Goal: Task Accomplishment & Management: Complete application form

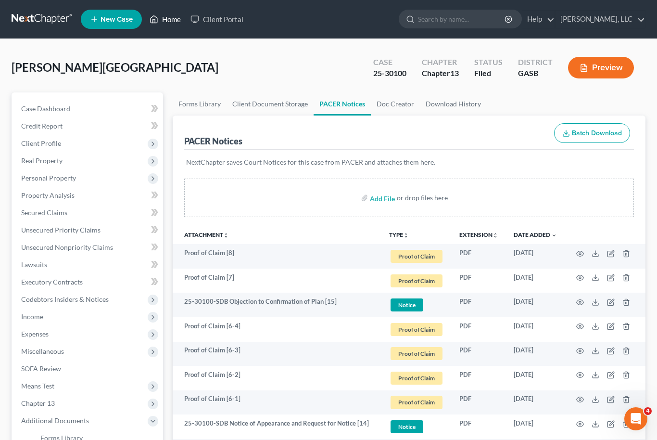
click at [166, 24] on link "Home" at bounding box center [165, 19] width 41 height 17
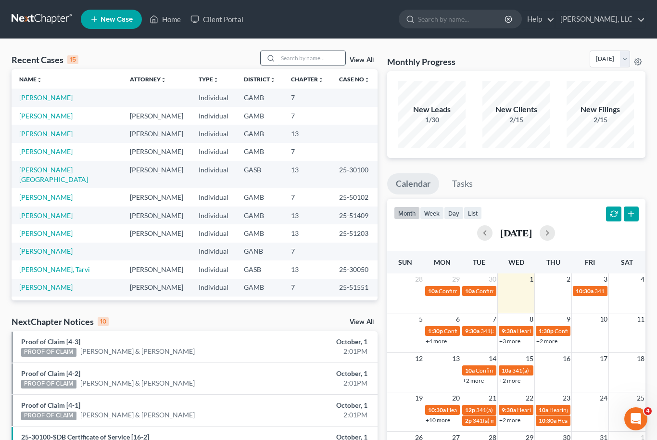
click at [300, 57] on input "search" at bounding box center [311, 58] width 67 height 14
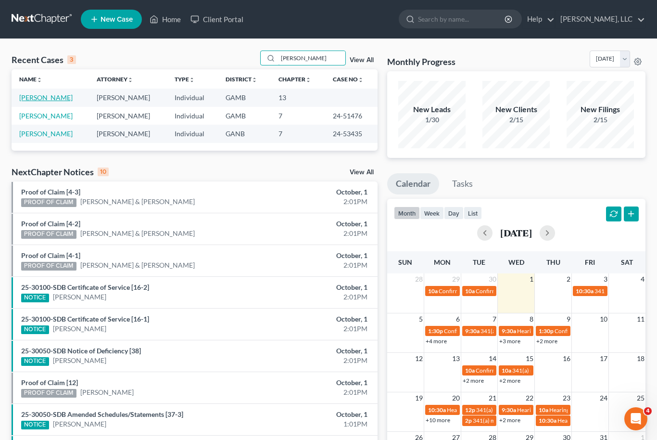
type input "[PERSON_NAME]"
click at [26, 98] on link "[PERSON_NAME]" at bounding box center [45, 97] width 53 height 8
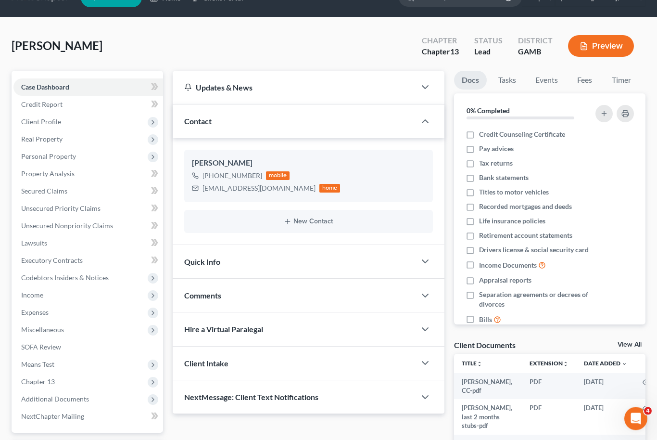
scroll to position [147, 0]
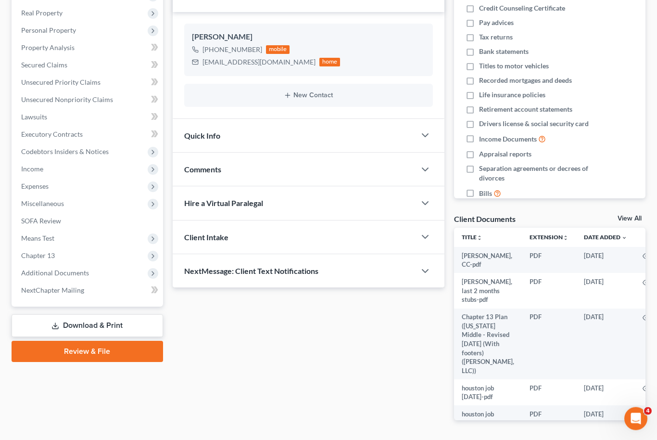
click at [628, 219] on link "View All" at bounding box center [630, 218] width 24 height 7
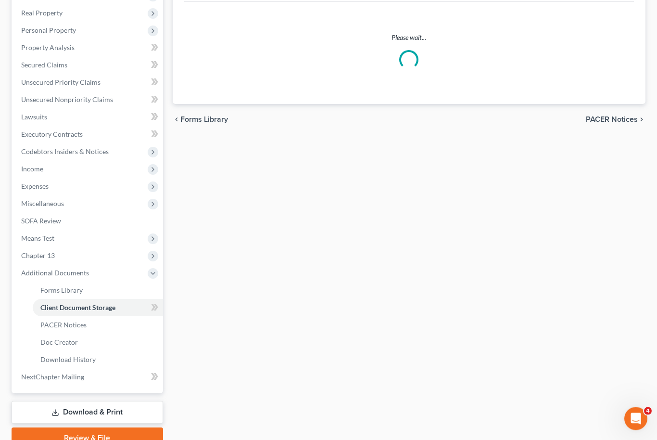
scroll to position [64, 0]
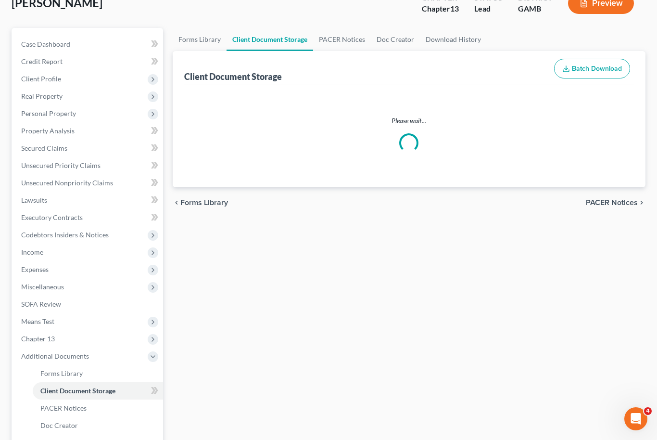
select select "22"
select select "6"
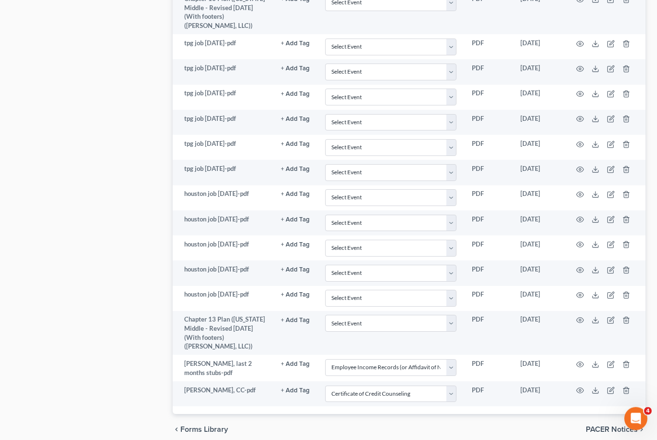
scroll to position [1081, 0]
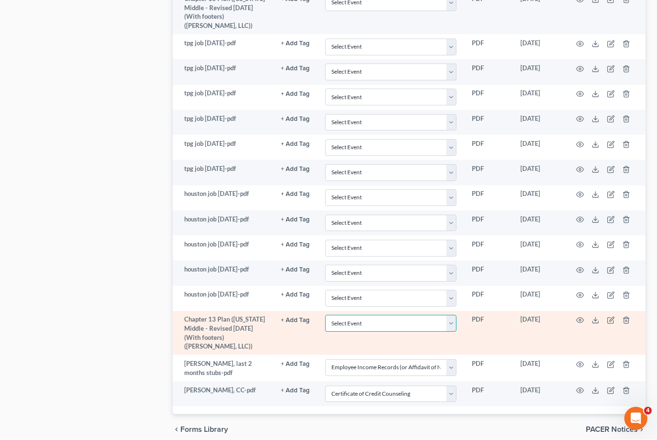
click at [449, 316] on select "Select Event 20 Largest Unsecured Creditors Amended Petition Attachment to Volu…" at bounding box center [390, 323] width 131 height 17
select select "12"
click at [599, 316] on icon at bounding box center [596, 320] width 8 height 8
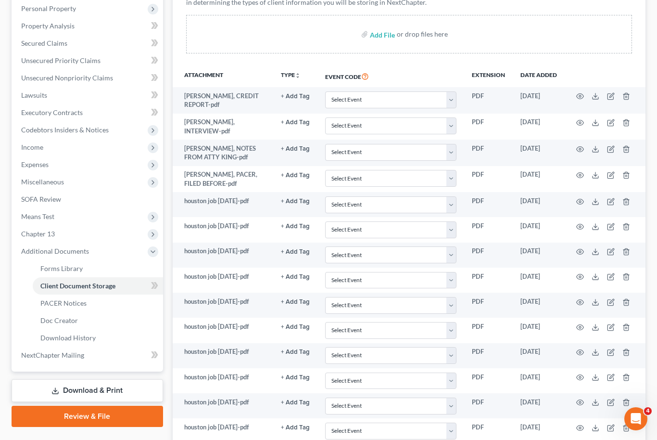
scroll to position [168, 0]
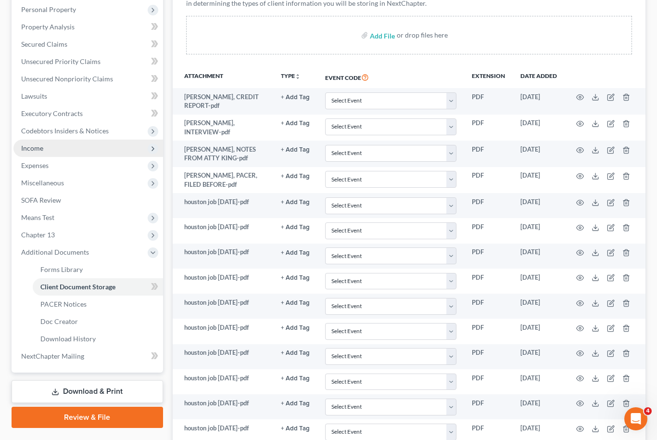
click at [37, 151] on span "Income" at bounding box center [32, 148] width 22 height 8
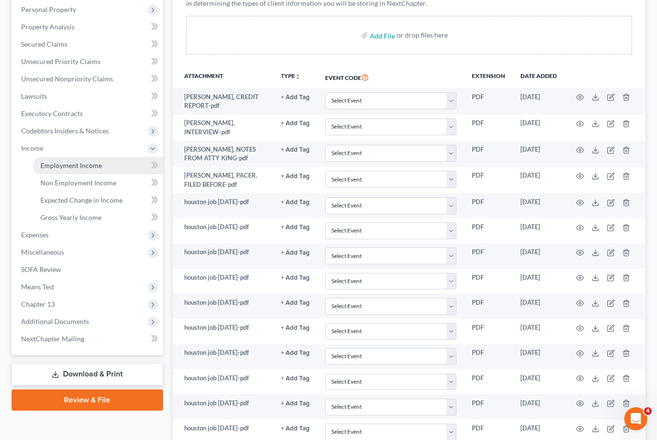
click at [50, 166] on span "Employment Income" at bounding box center [71, 165] width 62 height 8
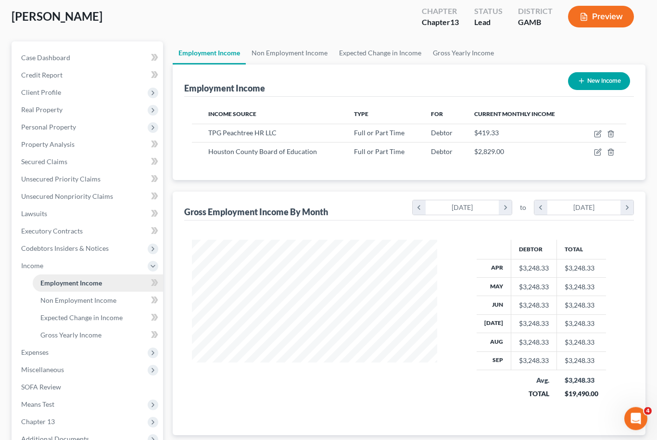
scroll to position [51, 0]
click at [40, 350] on span "Expenses" at bounding box center [34, 352] width 27 height 8
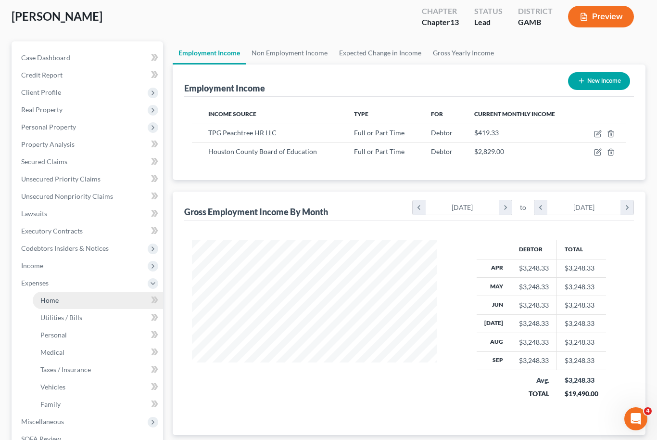
click at [47, 298] on span "Home" at bounding box center [49, 300] width 18 height 8
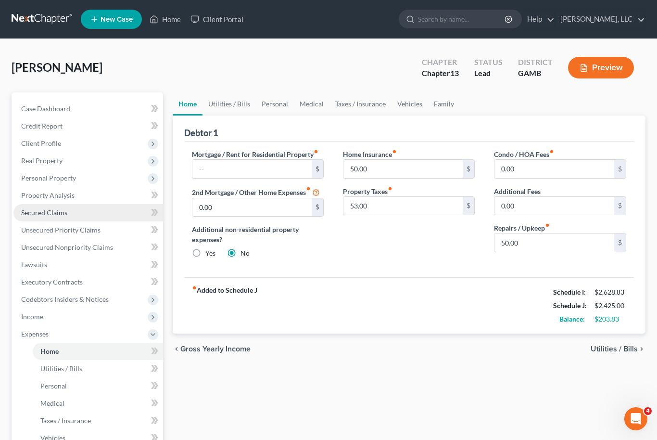
click at [43, 211] on span "Secured Claims" at bounding box center [44, 212] width 46 height 8
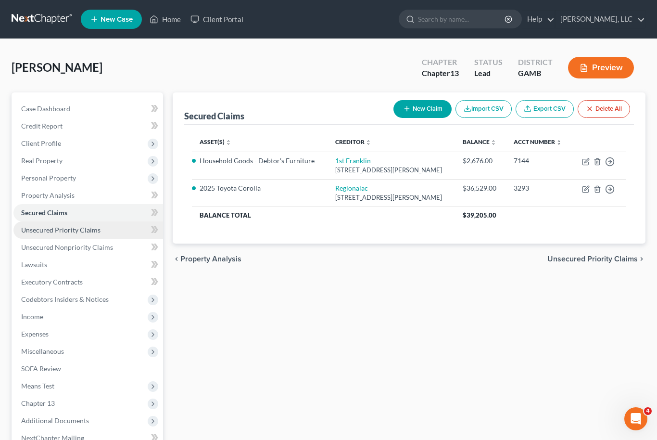
click at [32, 228] on span "Unsecured Priority Claims" at bounding box center [60, 230] width 79 height 8
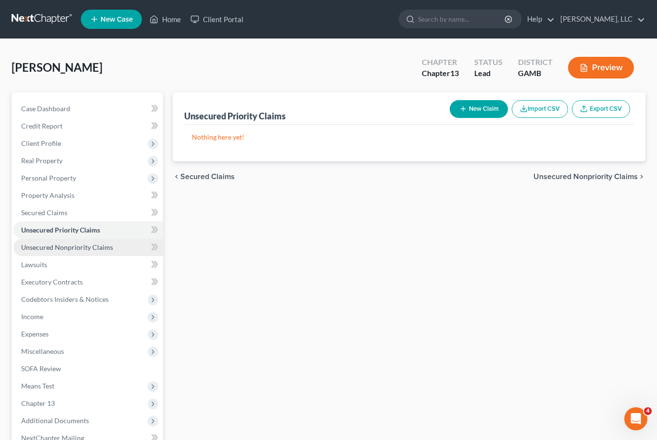
click at [42, 239] on link "Unsecured Nonpriority Claims" at bounding box center [88, 247] width 150 height 17
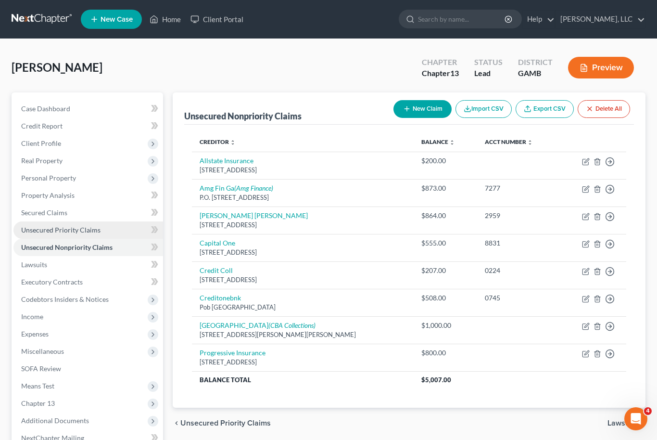
click at [40, 226] on span "Unsecured Priority Claims" at bounding box center [60, 230] width 79 height 8
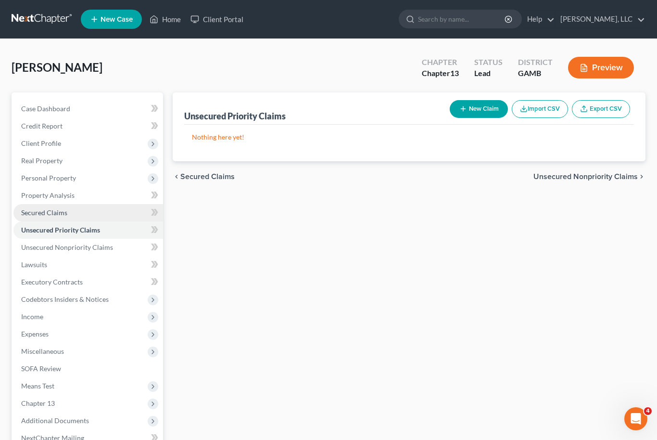
click at [41, 208] on span "Secured Claims" at bounding box center [44, 212] width 46 height 8
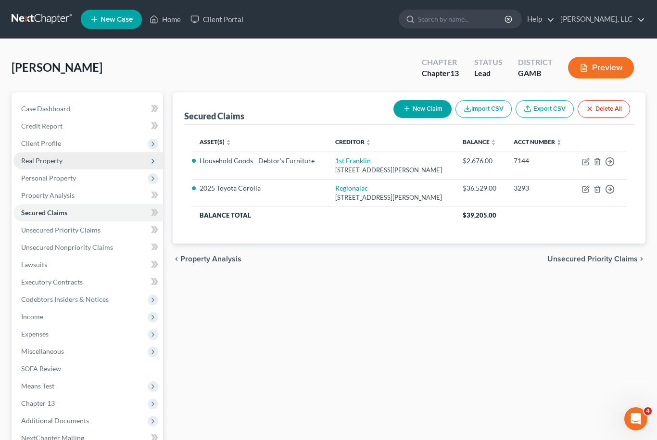
click at [87, 162] on span "Real Property" at bounding box center [88, 160] width 150 height 17
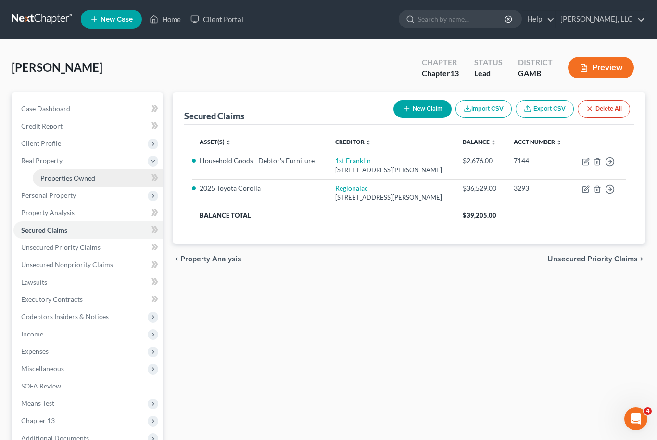
click at [94, 177] on span "Properties Owned" at bounding box center [67, 178] width 55 height 8
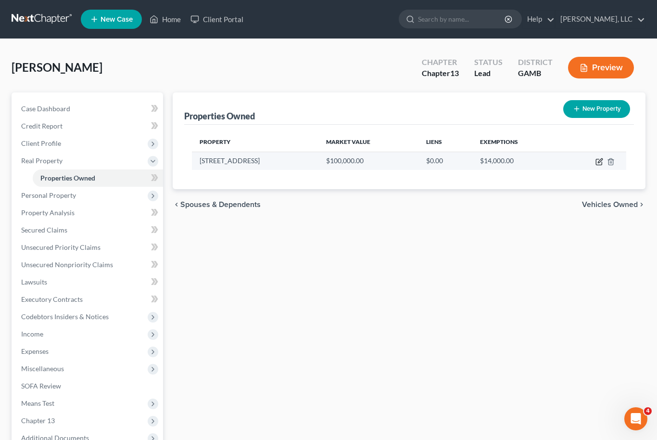
click at [597, 164] on icon "button" at bounding box center [599, 162] width 6 height 6
select select "10"
select select "93"
select select "3"
select select "1"
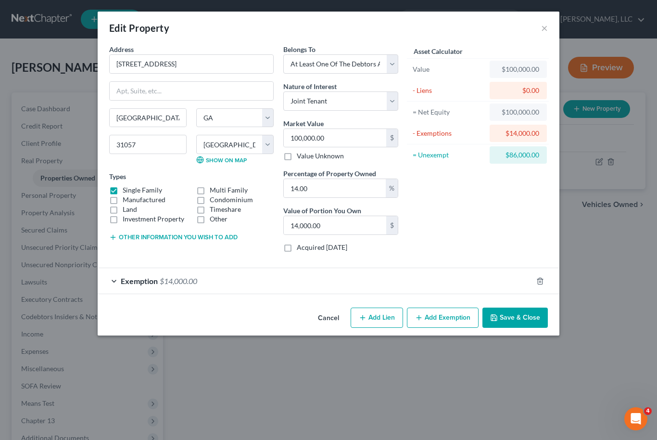
click at [515, 321] on button "Save & Close" at bounding box center [514, 317] width 65 height 20
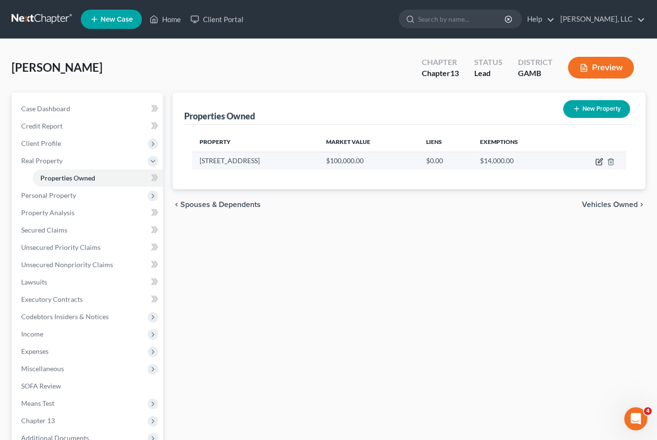
click at [600, 164] on icon "button" at bounding box center [599, 162] width 8 height 8
select select "10"
select select "93"
select select "3"
select select "1"
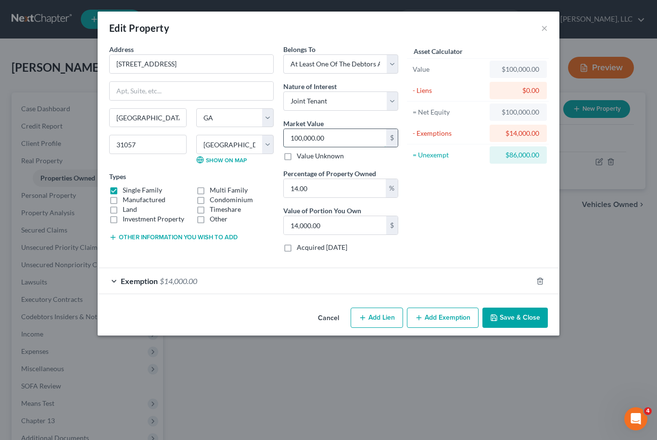
click at [319, 138] on input "100,000.00" at bounding box center [335, 138] width 102 height 18
type input "5"
type input "0.70"
type input "57"
type input "7.98"
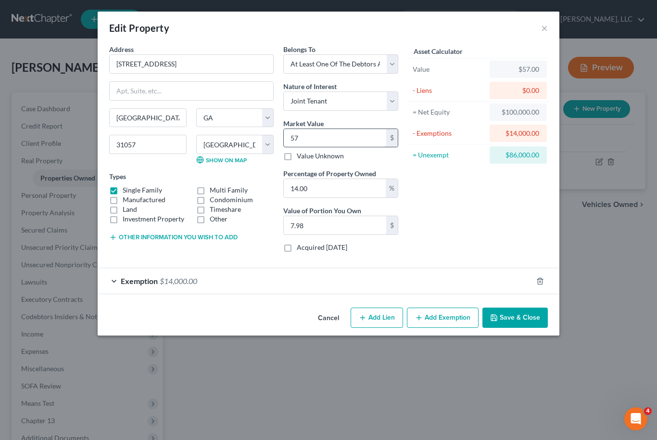
type input "578"
type input "80.92"
type input "5784"
type input "809.76"
type input "5,7845"
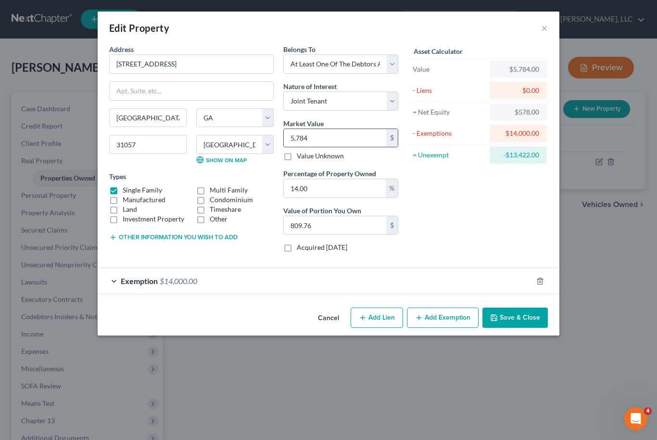
type input "8,098.30"
type input "57,845"
click at [305, 279] on div "Exemption $14,000.00" at bounding box center [315, 280] width 435 height 25
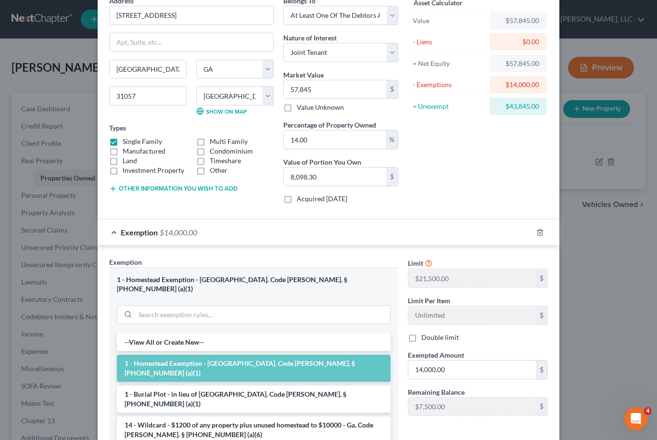
scroll to position [85, 0]
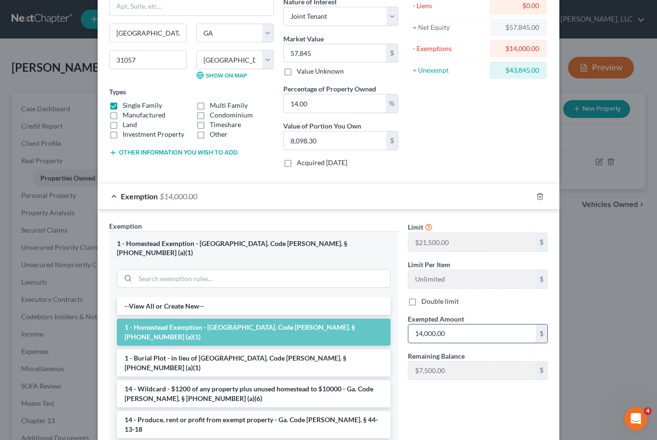
click at [443, 341] on input "14,000.00" at bounding box center [471, 333] width 127 height 18
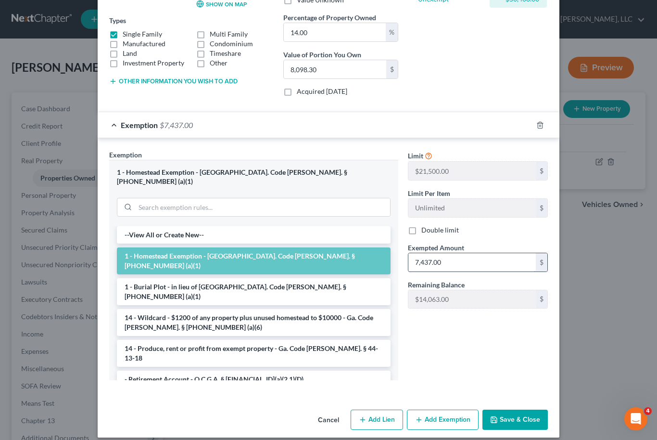
scroll to position [155, 0]
type input "7,437.00"
click at [534, 416] on button "Save & Close" at bounding box center [514, 420] width 65 height 20
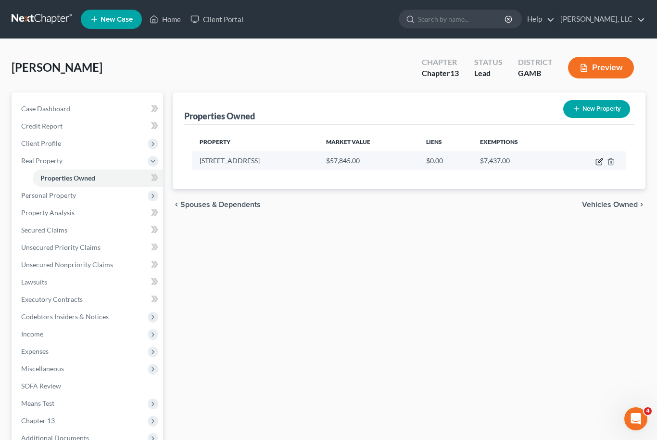
click at [598, 164] on icon "button" at bounding box center [599, 162] width 6 height 6
select select "10"
select select "93"
select select "3"
select select "1"
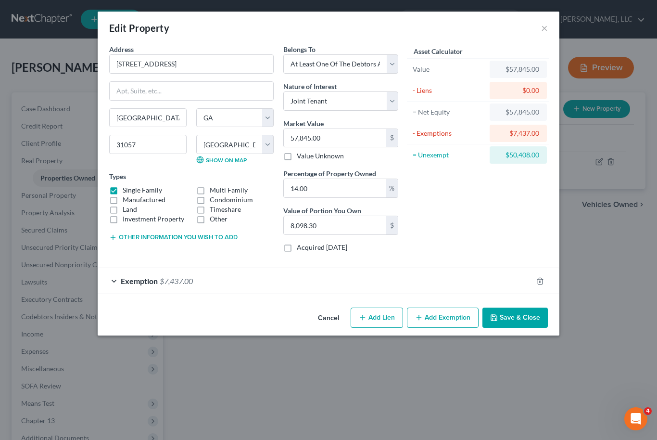
click at [204, 235] on button "Other information you wish to add" at bounding box center [173, 237] width 128 height 8
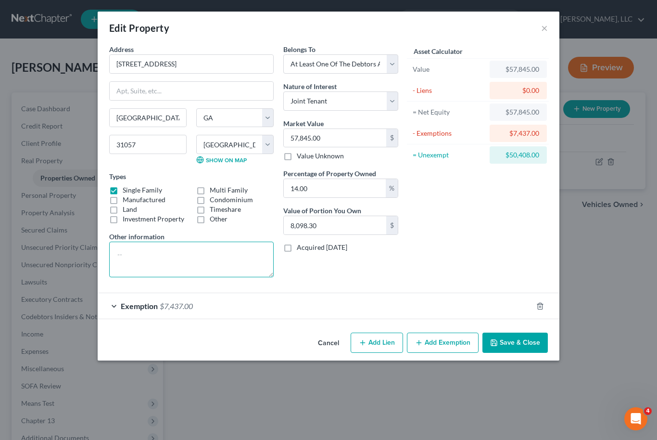
click at [230, 261] on textarea at bounding box center [191, 259] width 164 height 36
type textarea "Debtor has a 1/7th interest in primary residence"
click at [539, 346] on button "Save & Close" at bounding box center [514, 342] width 65 height 20
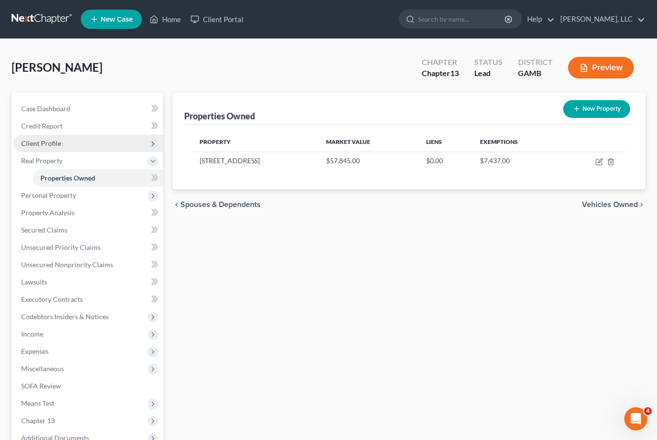
click at [63, 141] on span "Client Profile" at bounding box center [88, 143] width 150 height 17
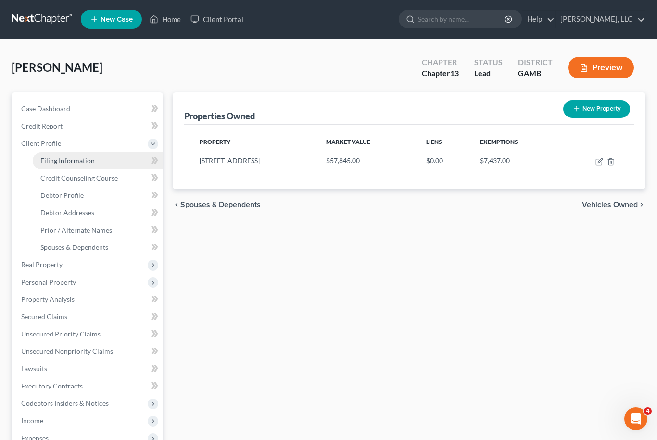
click at [100, 164] on link "Filing Information" at bounding box center [98, 160] width 130 height 17
select select "1"
select select "0"
select select "3"
select select "18"
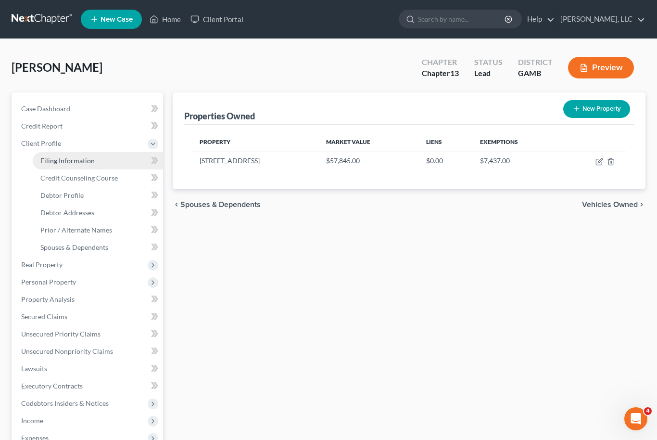
select select "0"
select select "10"
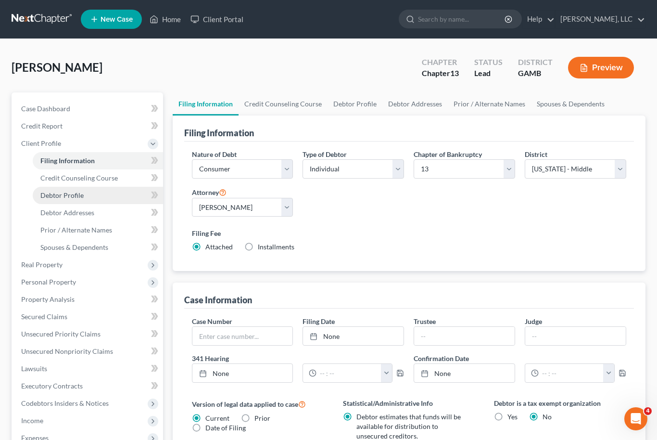
click at [90, 201] on link "Debtor Profile" at bounding box center [98, 195] width 130 height 17
select select "0"
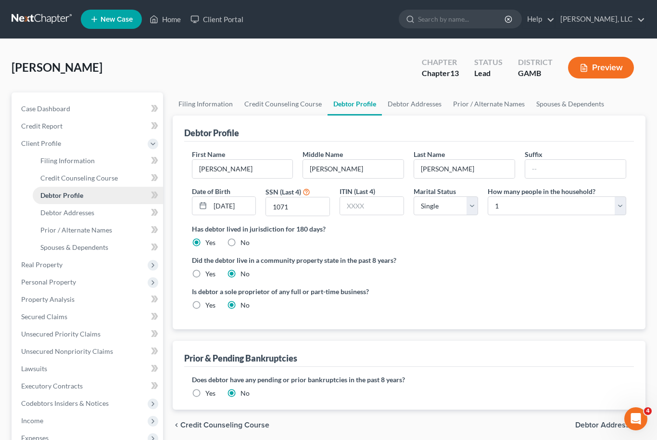
radio input "true"
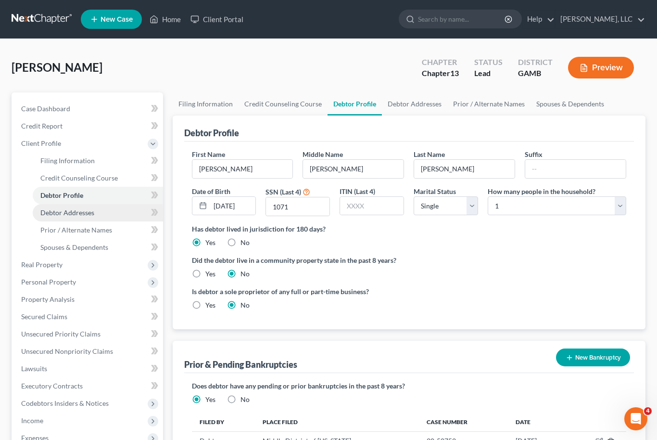
click at [84, 216] on link "Debtor Addresses" at bounding box center [98, 212] width 130 height 17
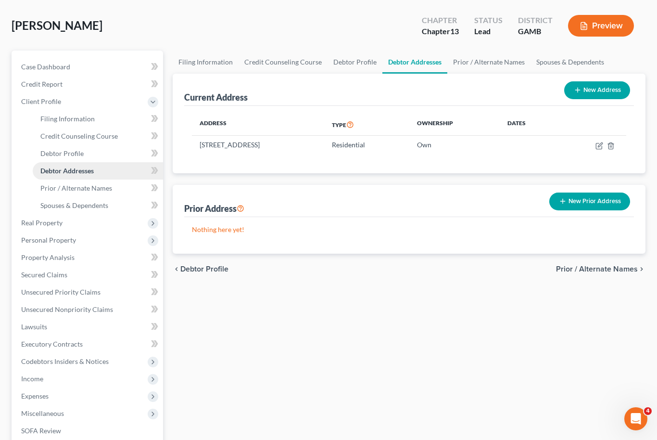
scroll to position [41, 0]
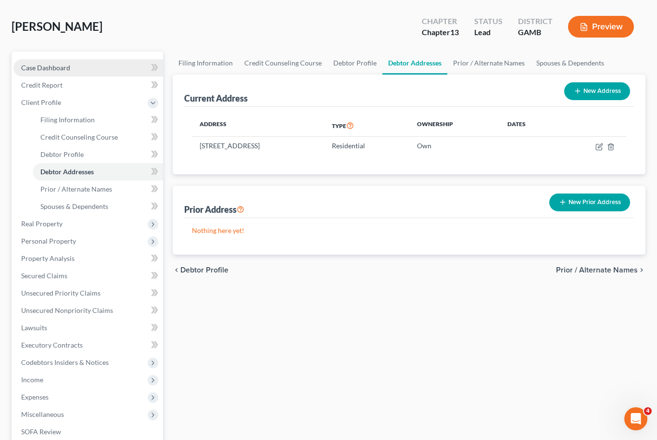
click at [36, 69] on span "Case Dashboard" at bounding box center [45, 67] width 49 height 8
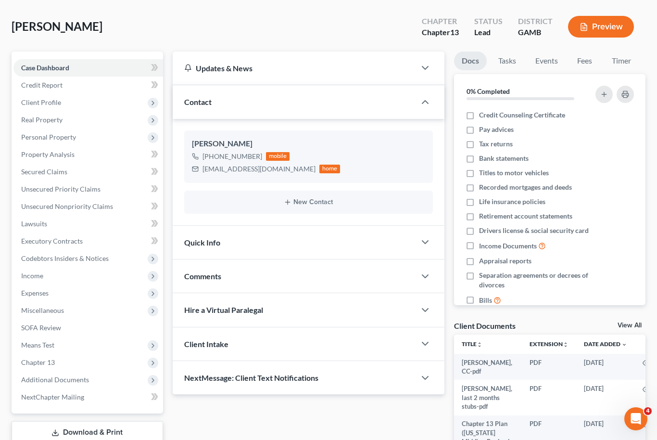
click at [630, 326] on link "View All" at bounding box center [630, 325] width 24 height 7
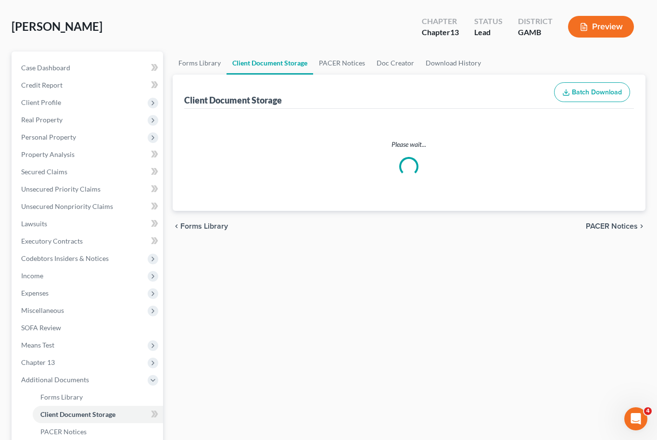
select select "12"
select select "22"
select select "6"
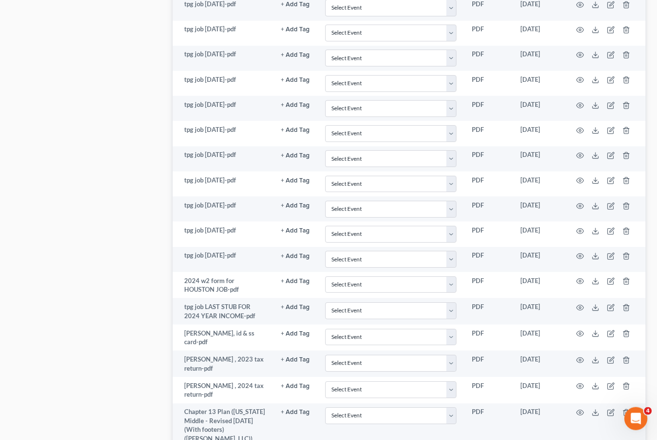
scroll to position [669, 0]
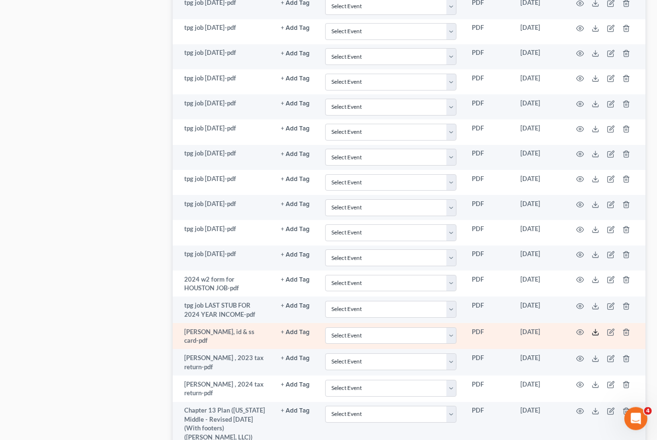
click at [598, 328] on icon at bounding box center [596, 332] width 8 height 8
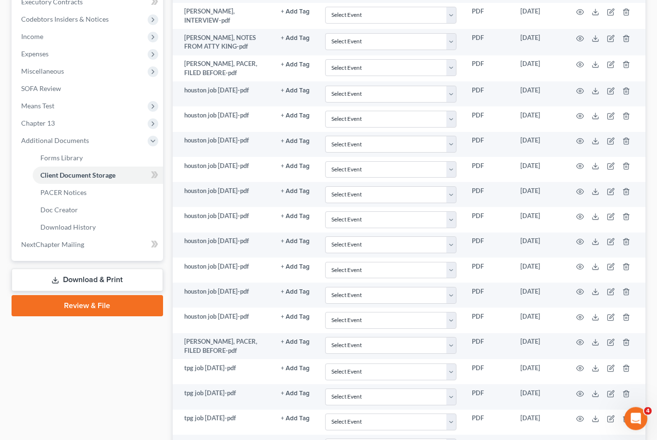
scroll to position [282, 0]
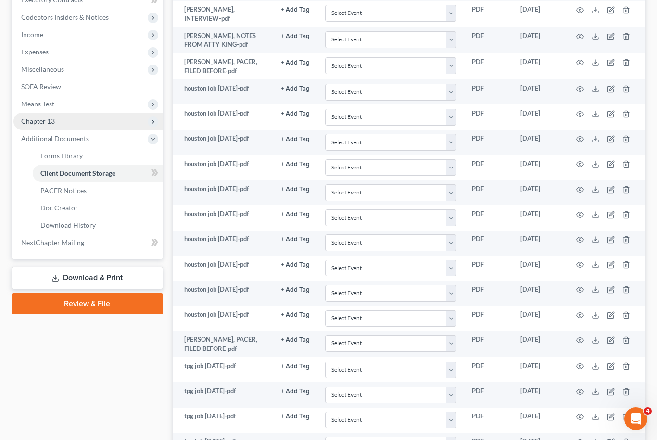
click at [85, 118] on span "Chapter 13" at bounding box center [88, 121] width 150 height 17
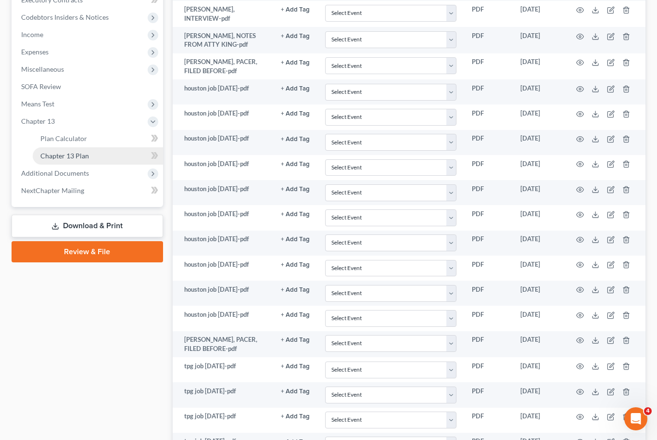
click at [96, 159] on link "Chapter 13 Plan" at bounding box center [98, 155] width 130 height 17
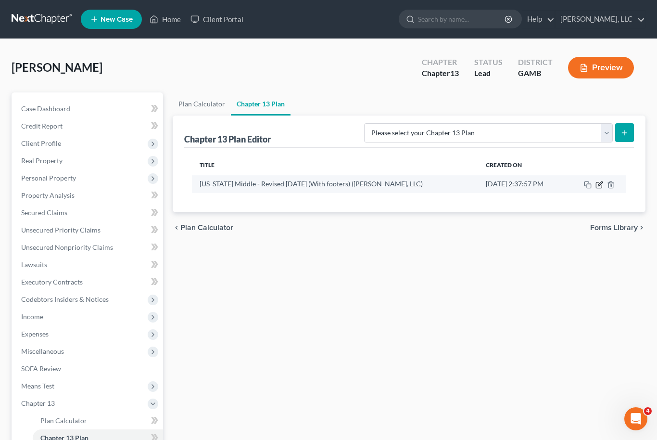
click at [600, 187] on icon "button" at bounding box center [599, 185] width 8 height 8
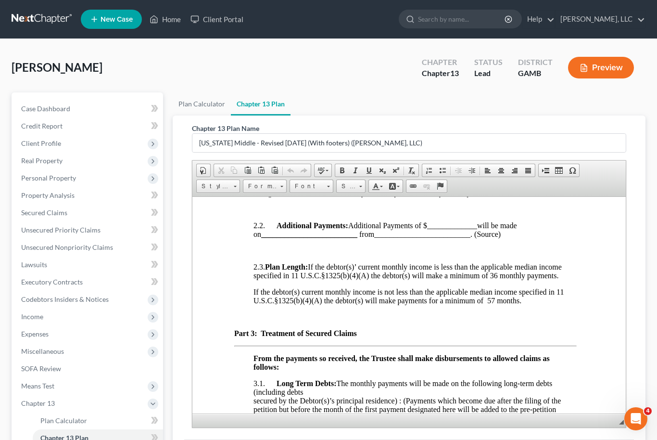
scroll to position [957, 5]
click at [262, 188] on u "$102.00" at bounding box center [270, 183] width 25 height 8
click at [306, 196] on span "Plan Payments: The future earnings of the debtor(s) are submitted to the superv…" at bounding box center [412, 179] width 321 height 34
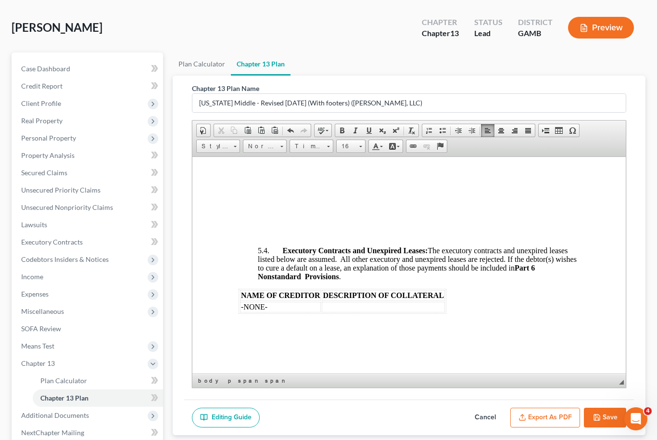
scroll to position [43, 0]
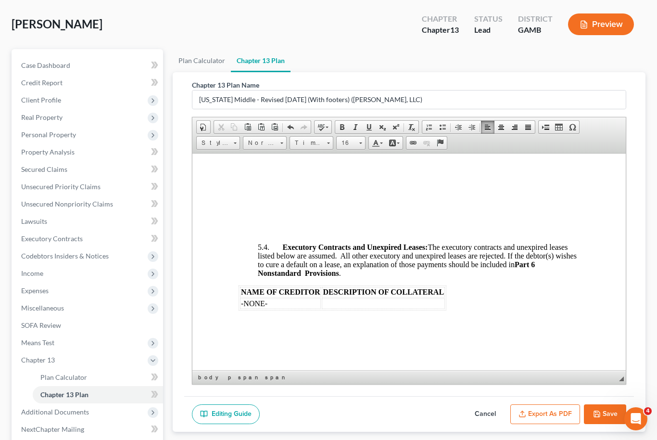
click at [622, 422] on button "Save" at bounding box center [605, 414] width 42 height 20
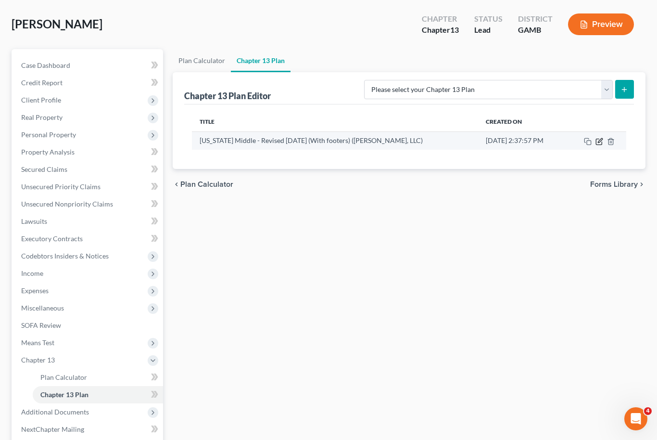
click at [597, 140] on icon "button" at bounding box center [599, 142] width 8 height 8
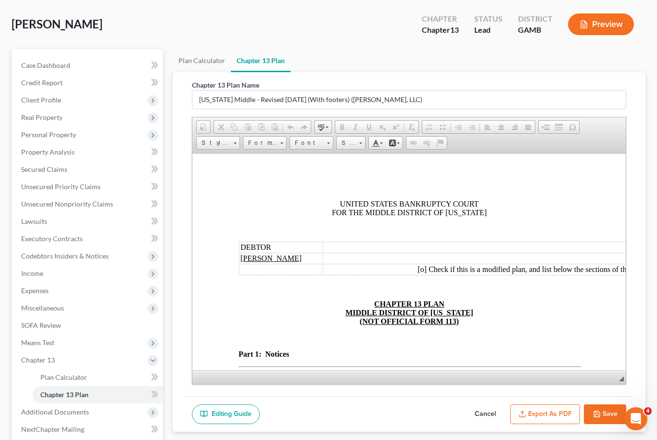
scroll to position [0, 0]
click at [567, 415] on button "Export as PDF" at bounding box center [545, 414] width 70 height 20
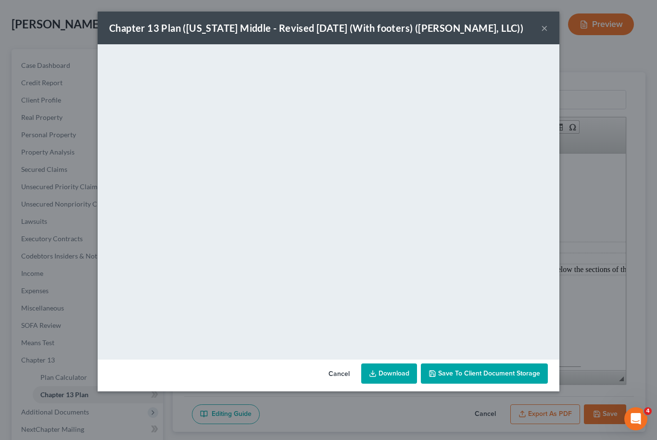
click at [514, 381] on button "Save to Client Document Storage" at bounding box center [484, 373] width 127 height 20
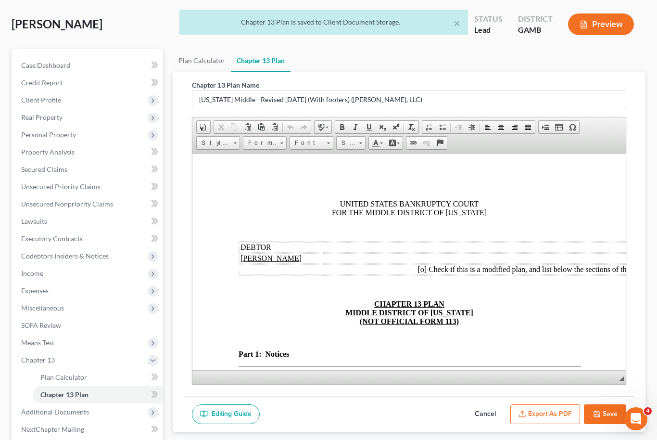
click at [610, 411] on button "Save" at bounding box center [605, 414] width 42 height 20
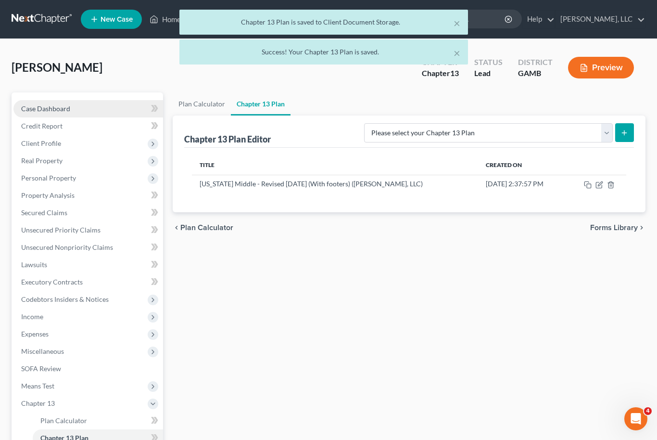
click at [83, 105] on link "Case Dashboard" at bounding box center [88, 108] width 150 height 17
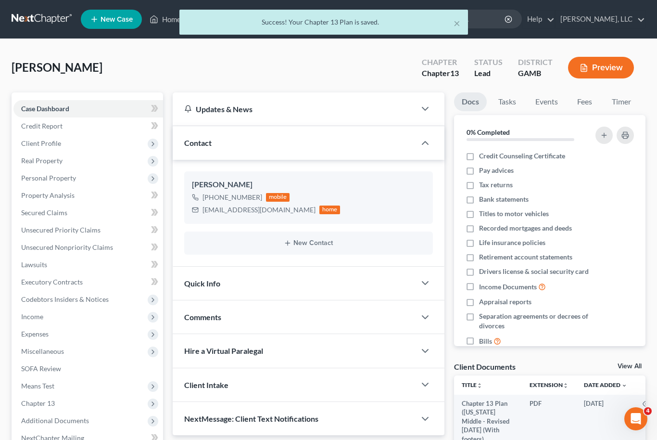
click at [633, 366] on link "View All" at bounding box center [630, 366] width 24 height 7
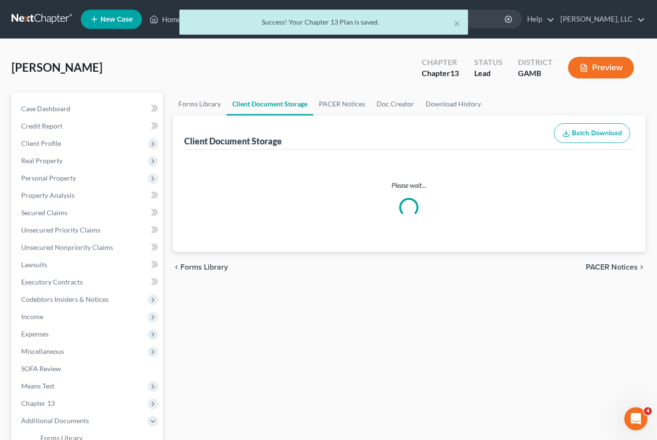
select select "12"
select select "22"
select select "6"
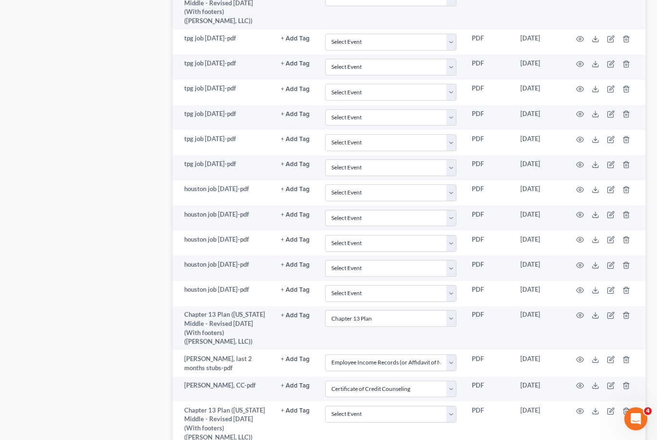
scroll to position [1124, 0]
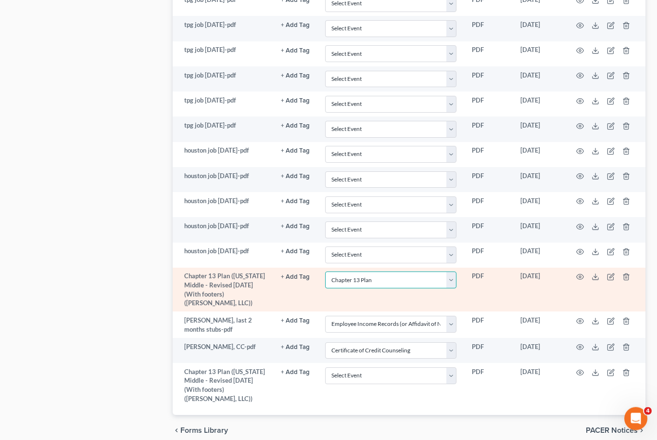
click at [456, 274] on select "Select Event 20 Largest Unsecured Creditors Amended Petition Attachment to Volu…" at bounding box center [390, 280] width 131 height 17
select select
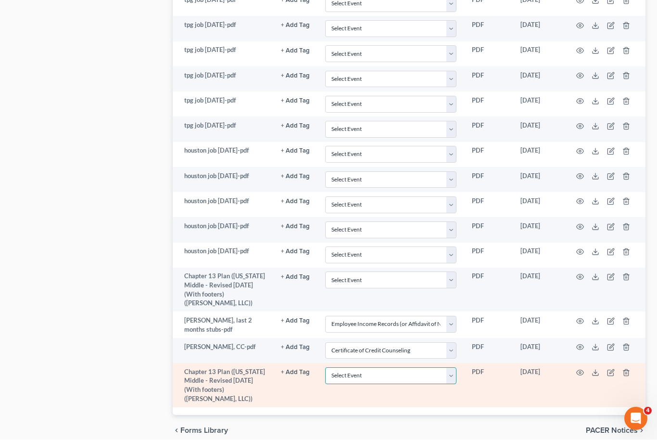
click at [456, 368] on select "Select Event 20 Largest Unsecured Creditors Amended Petition Attachment to Volu…" at bounding box center [390, 375] width 131 height 17
select select "12"
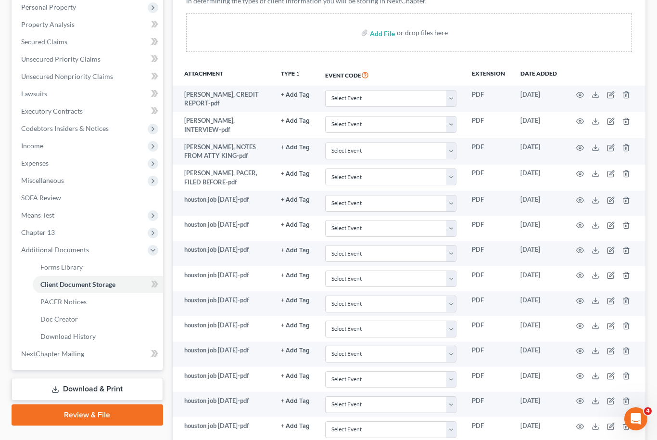
scroll to position [168, 0]
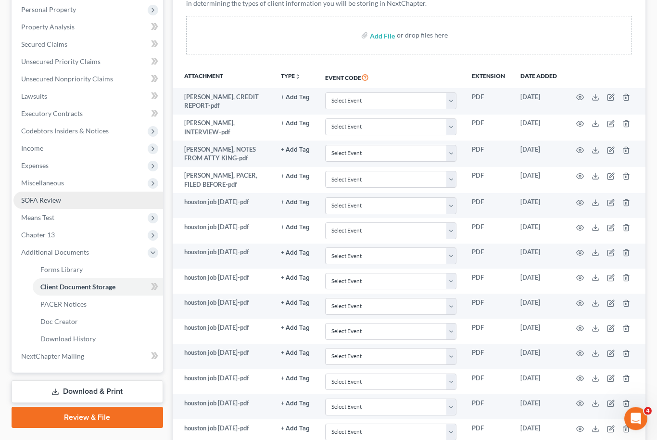
click at [14, 196] on link "SOFA Review" at bounding box center [88, 200] width 150 height 17
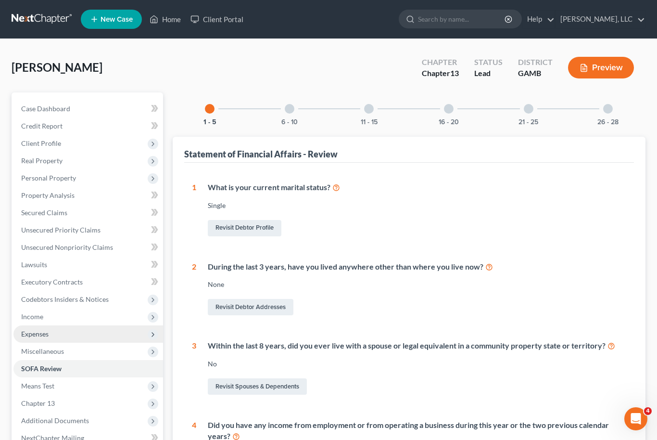
click at [34, 332] on span "Expenses" at bounding box center [34, 333] width 27 height 8
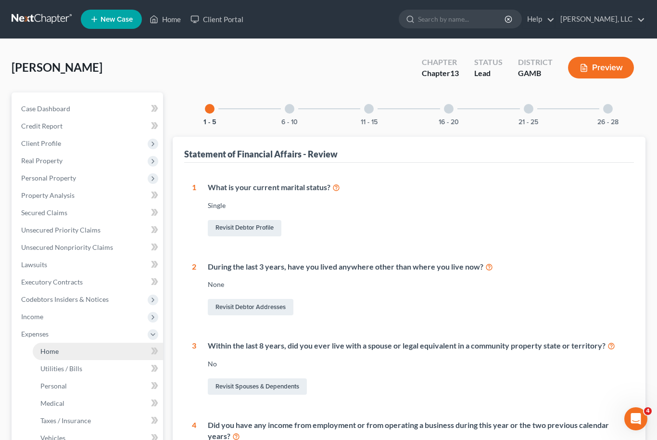
click at [45, 349] on span "Home" at bounding box center [49, 351] width 18 height 8
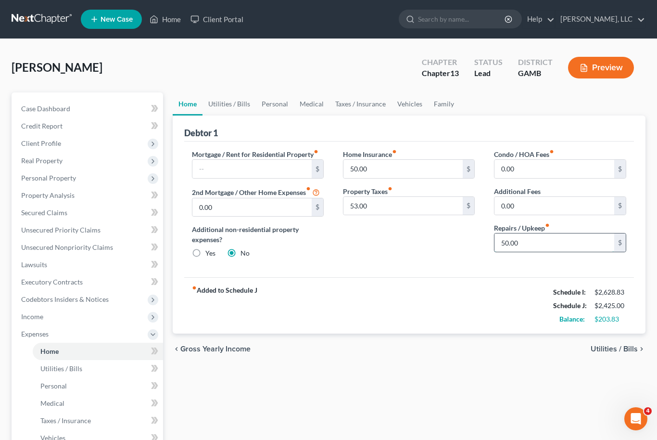
click at [530, 245] on input "50.00" at bounding box center [554, 242] width 120 height 18
type input "30"
click at [235, 102] on link "Utilities / Bills" at bounding box center [228, 103] width 53 height 23
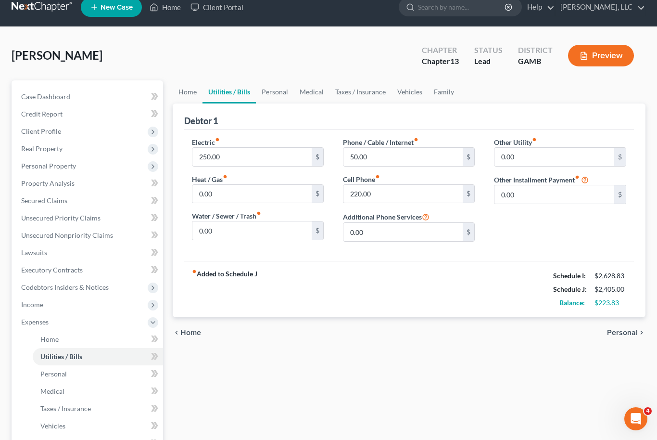
scroll to position [31, 0]
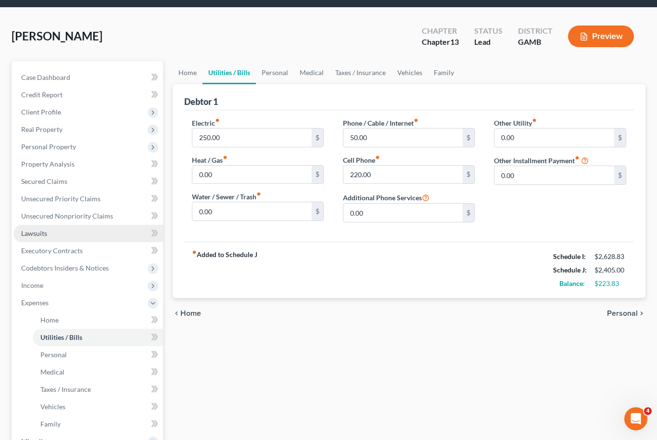
click at [65, 230] on link "Lawsuits" at bounding box center [88, 233] width 150 height 17
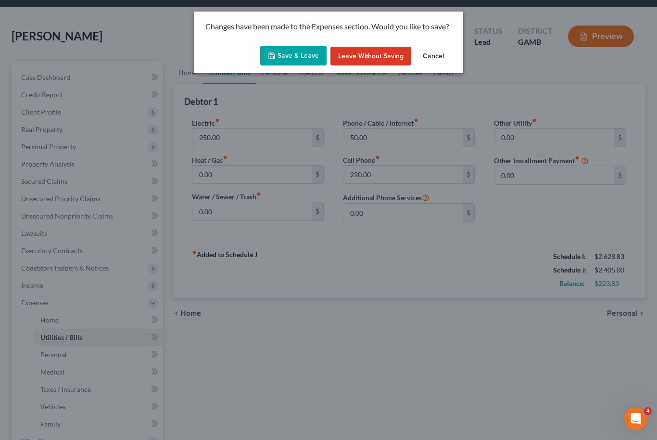
click at [294, 50] on button "Save & Leave" at bounding box center [293, 56] width 66 height 20
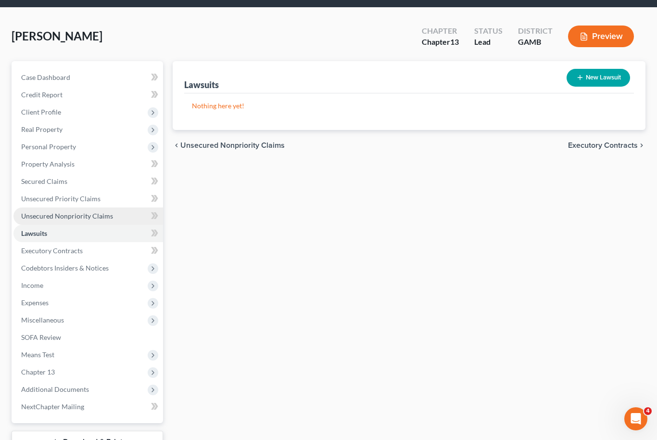
click at [76, 212] on span "Unsecured Nonpriority Claims" at bounding box center [67, 216] width 92 height 8
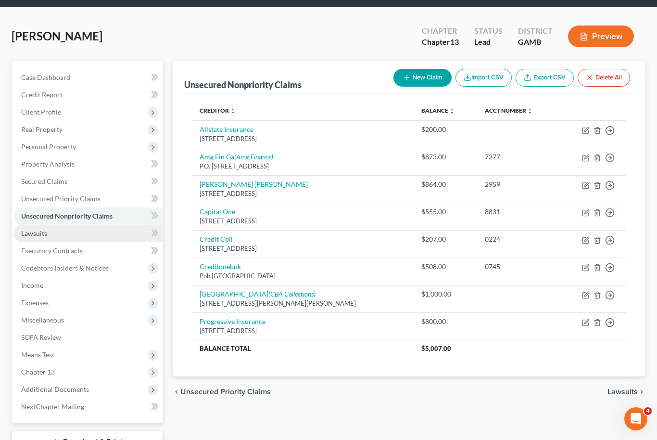
click at [60, 239] on link "Lawsuits" at bounding box center [88, 233] width 150 height 17
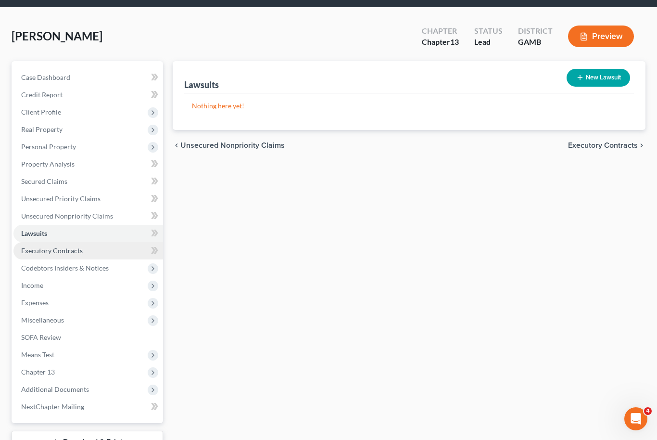
click at [75, 251] on span "Executory Contracts" at bounding box center [52, 250] width 62 height 8
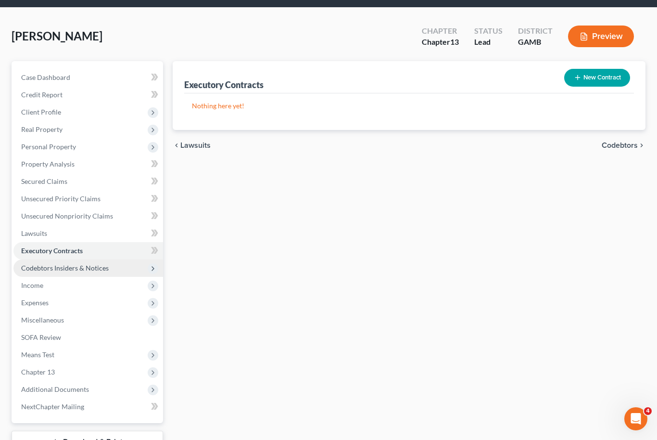
click at [80, 273] on span "Codebtors Insiders & Notices" at bounding box center [88, 267] width 150 height 17
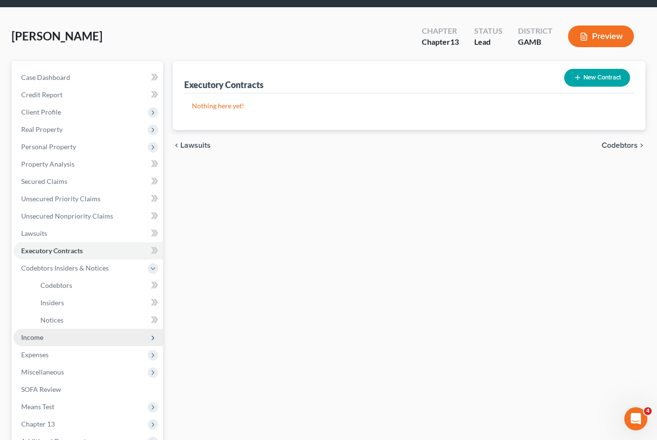
click at [53, 342] on span "Income" at bounding box center [88, 336] width 150 height 17
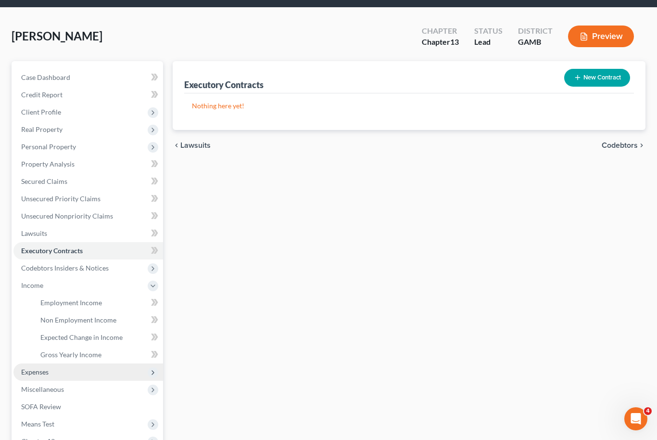
click at [62, 376] on span "Expenses" at bounding box center [88, 371] width 150 height 17
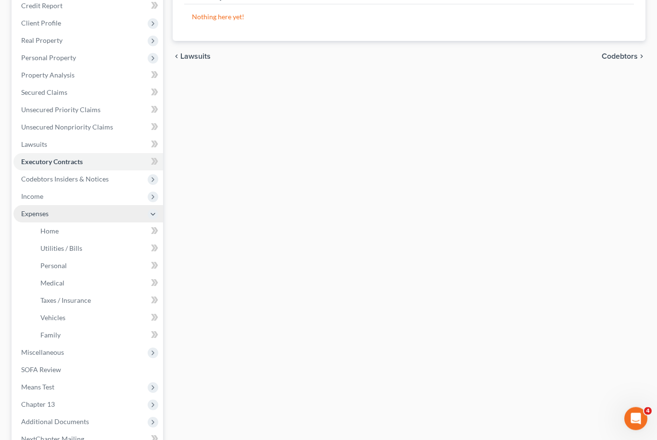
scroll to position [129, 0]
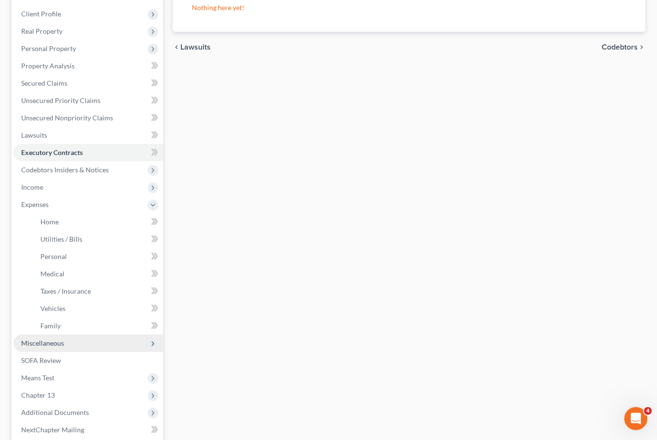
click at [69, 345] on span "Miscellaneous" at bounding box center [88, 343] width 150 height 17
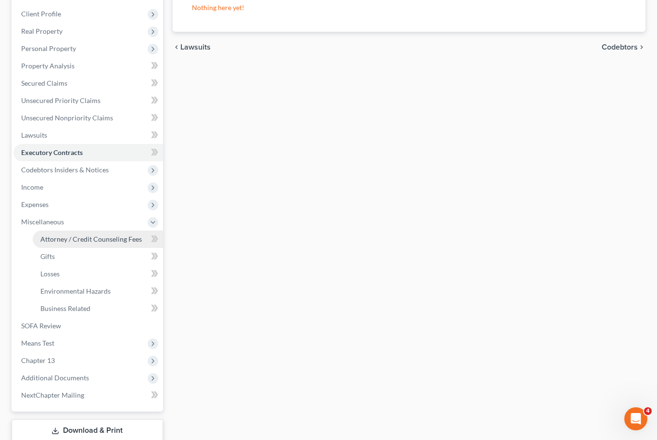
click at [113, 244] on link "Attorney / Credit Counseling Fees" at bounding box center [98, 238] width 130 height 17
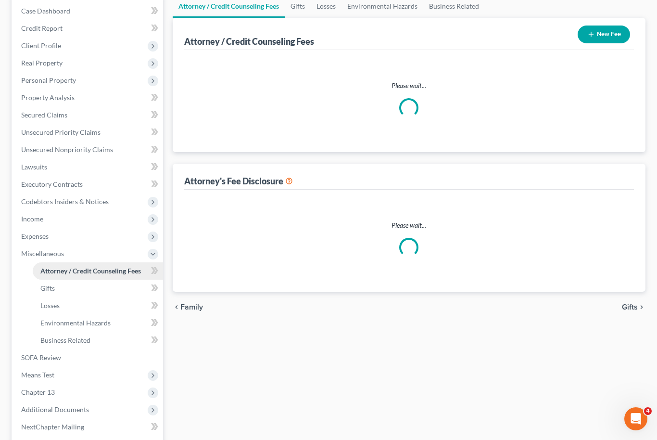
scroll to position [24, 0]
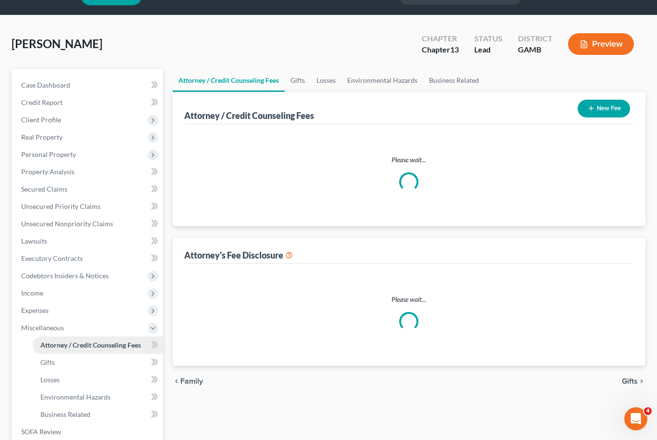
select select "0"
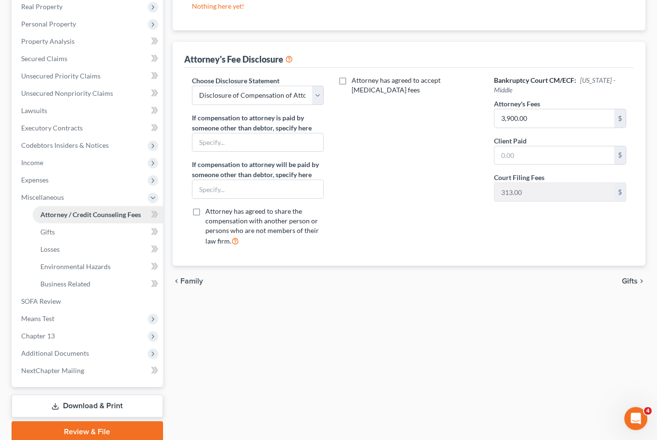
scroll to position [161, 0]
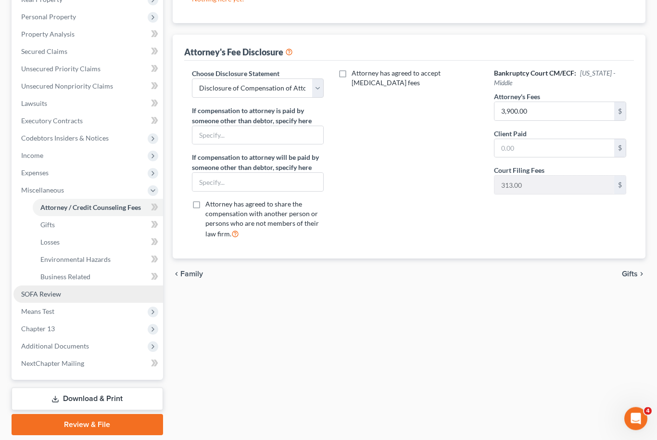
click at [64, 295] on link "SOFA Review" at bounding box center [88, 294] width 150 height 17
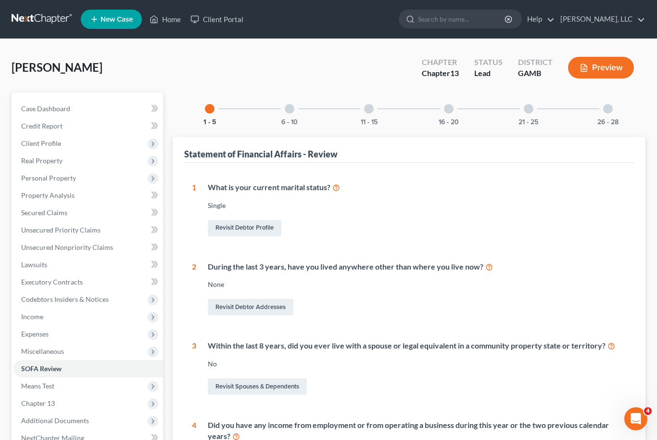
click at [295, 109] on div "6 - 10" at bounding box center [289, 108] width 33 height 33
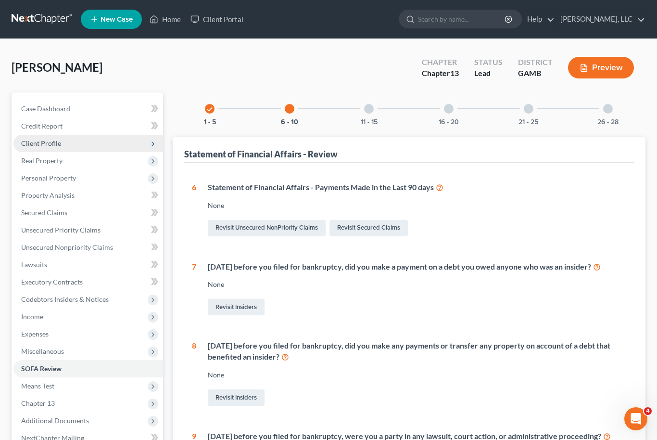
click at [72, 145] on span "Client Profile" at bounding box center [88, 143] width 150 height 17
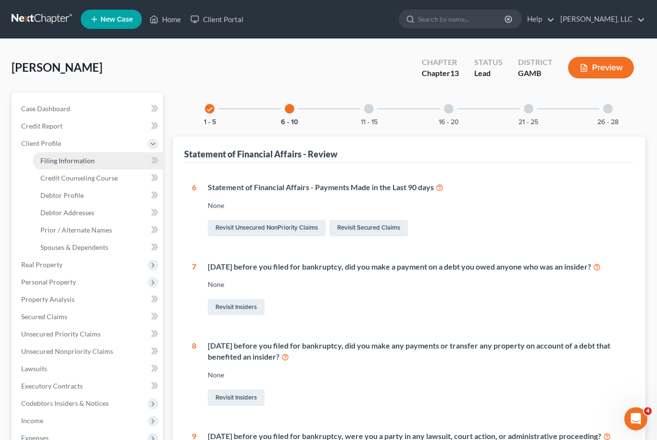
click at [92, 164] on link "Filing Information" at bounding box center [98, 160] width 130 height 17
select select "1"
select select "0"
select select "3"
select select "18"
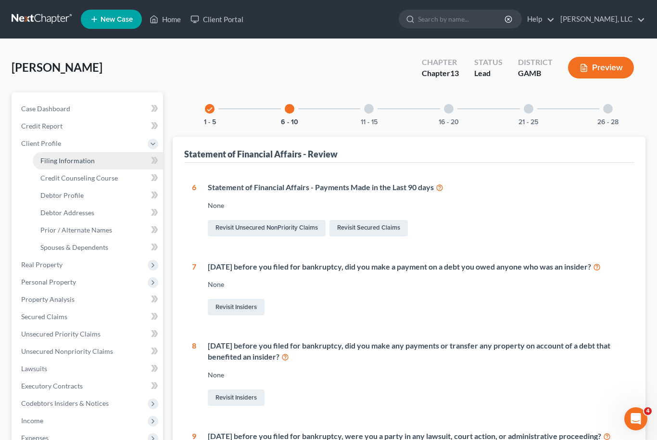
select select "0"
select select "10"
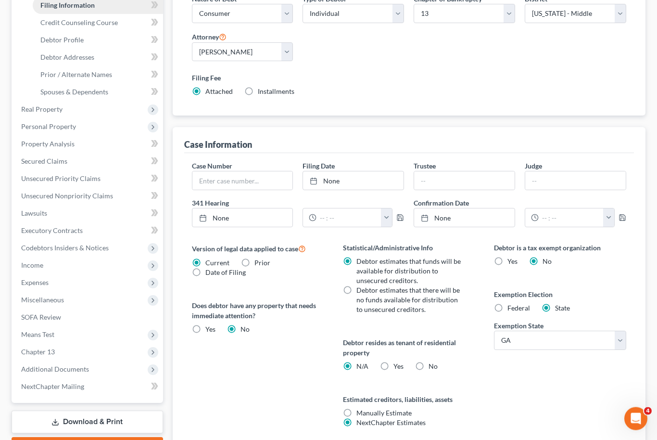
scroll to position [94, 0]
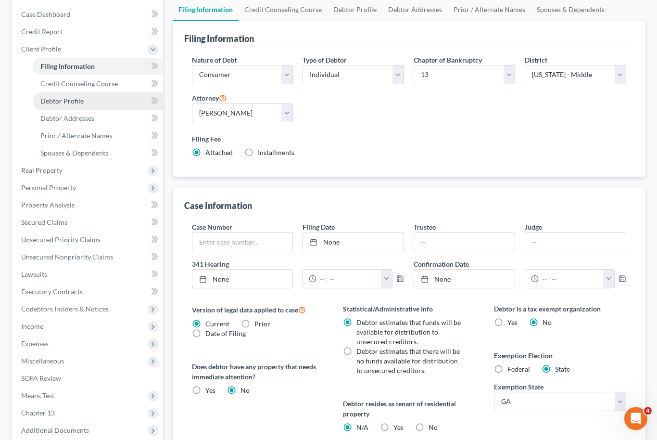
click at [106, 102] on link "Debtor Profile" at bounding box center [98, 101] width 130 height 17
select select "0"
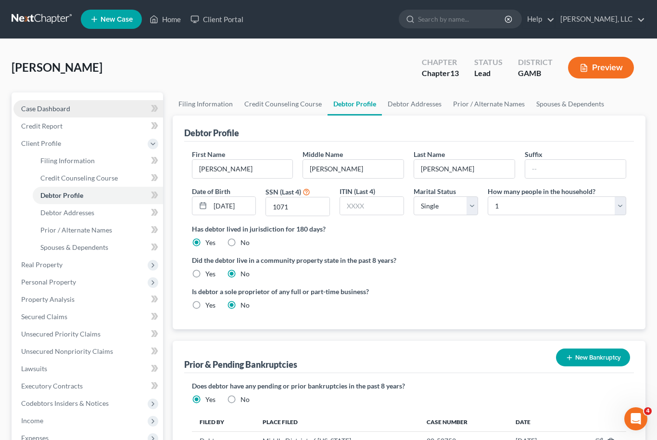
click at [100, 107] on link "Case Dashboard" at bounding box center [88, 108] width 150 height 17
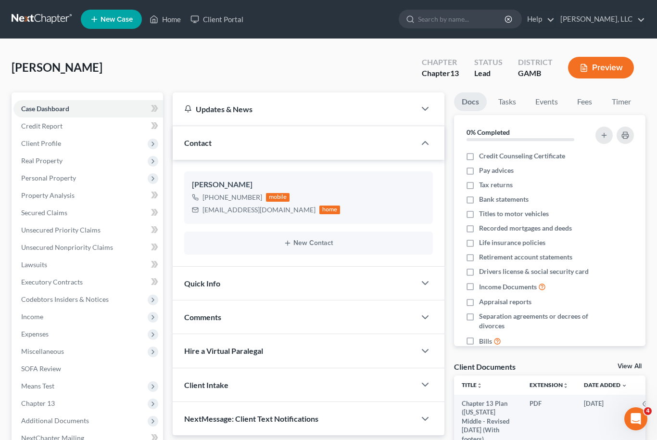
click at [637, 364] on link "View All" at bounding box center [630, 366] width 24 height 7
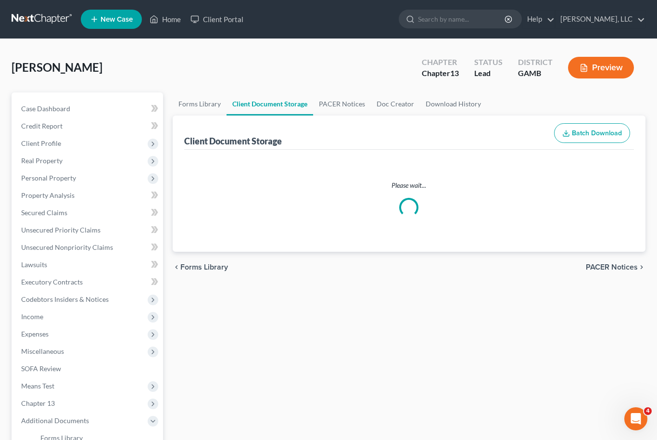
select select "22"
select select "6"
select select "12"
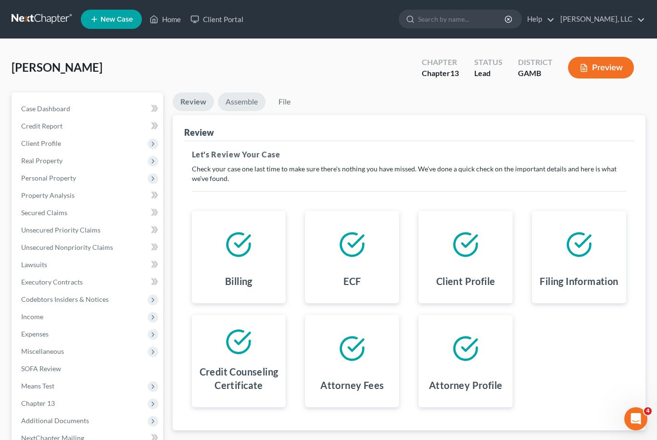
click at [247, 106] on link "Assemble" at bounding box center [242, 101] width 48 height 19
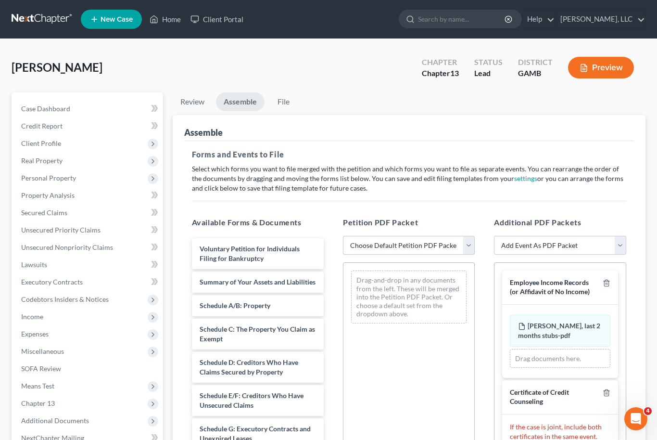
click at [469, 249] on select "Choose Default Petition PDF Packet Complete Bankruptcy Petition (all forms and …" at bounding box center [409, 245] width 132 height 19
select select "0"
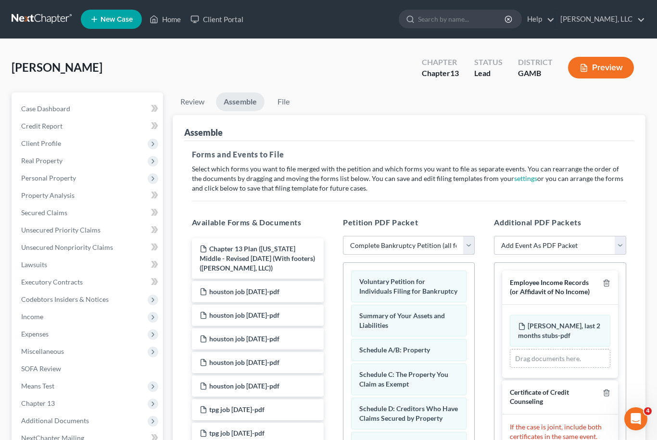
scroll to position [141, 0]
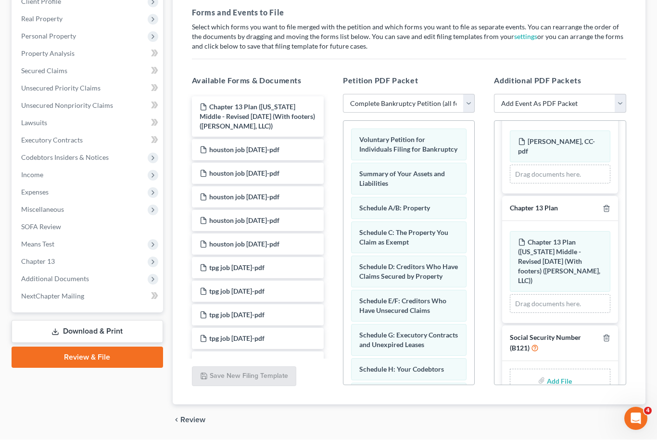
type input "C:\fakepath\[PERSON_NAME] Form 121.pdf"
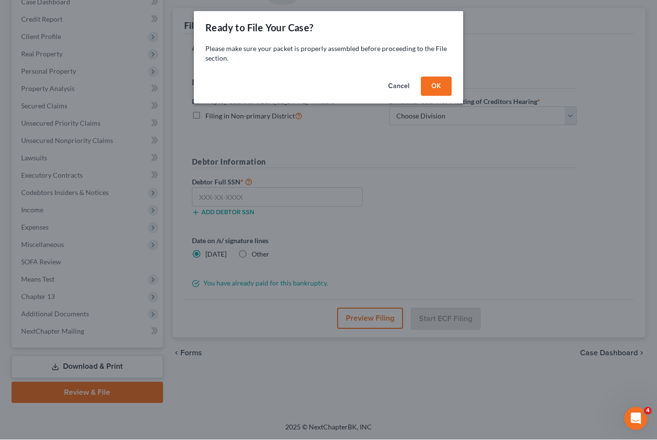
scroll to position [0, 0]
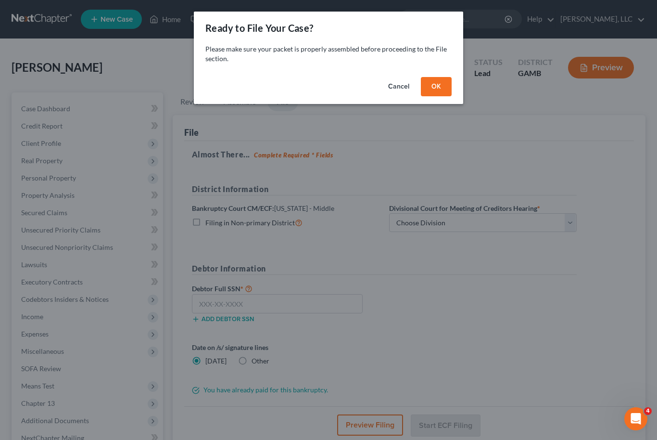
click at [441, 84] on button "OK" at bounding box center [436, 86] width 31 height 19
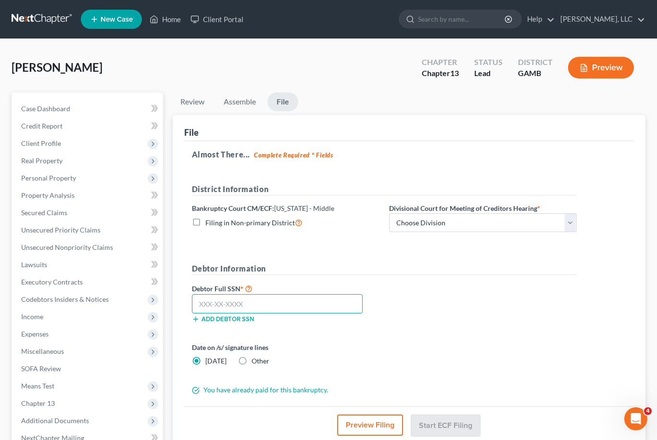
click at [251, 306] on input "text" at bounding box center [277, 303] width 171 height 19
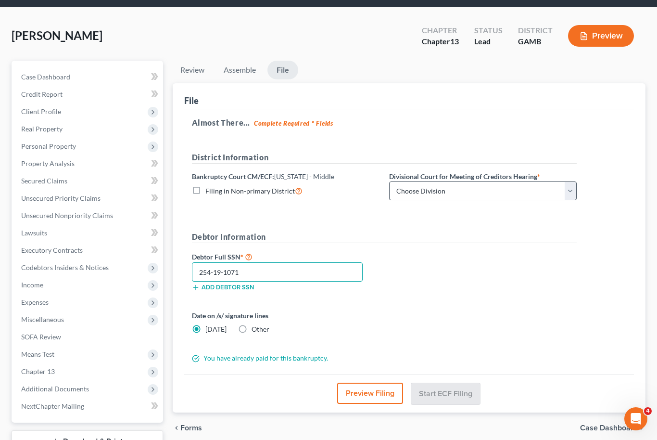
type input "254-19-1071"
click at [570, 190] on select "Choose Division [GEOGRAPHIC_DATA] [GEOGRAPHIC_DATA] [GEOGRAPHIC_DATA] [GEOGRAPH…" at bounding box center [483, 190] width 188 height 19
click at [575, 191] on select "Choose Division [GEOGRAPHIC_DATA] [GEOGRAPHIC_DATA] [GEOGRAPHIC_DATA] [GEOGRAPH…" at bounding box center [483, 190] width 188 height 19
select select "4"
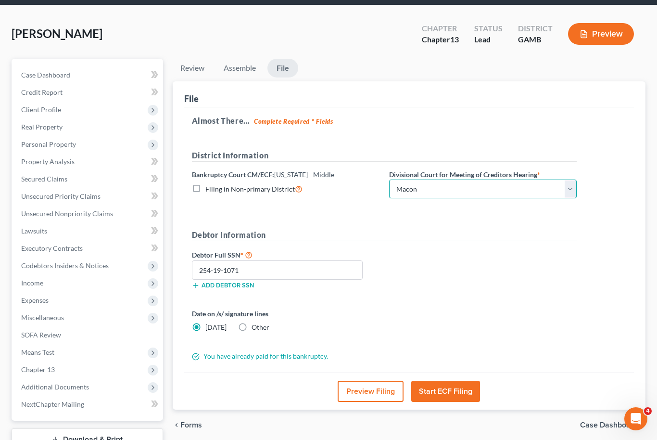
scroll to position [33, 0]
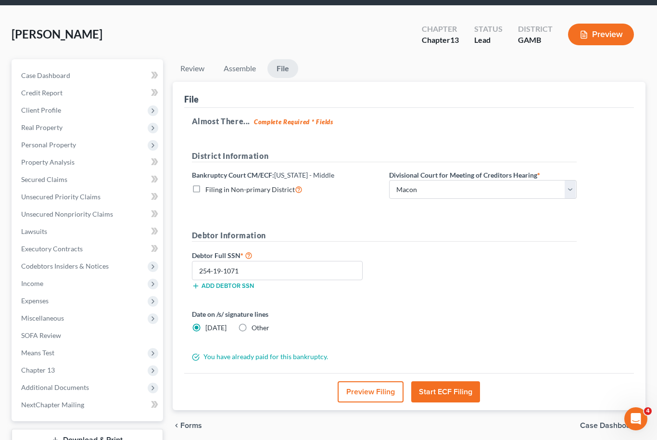
click at [466, 391] on button "Start ECF Filing" at bounding box center [445, 391] width 69 height 21
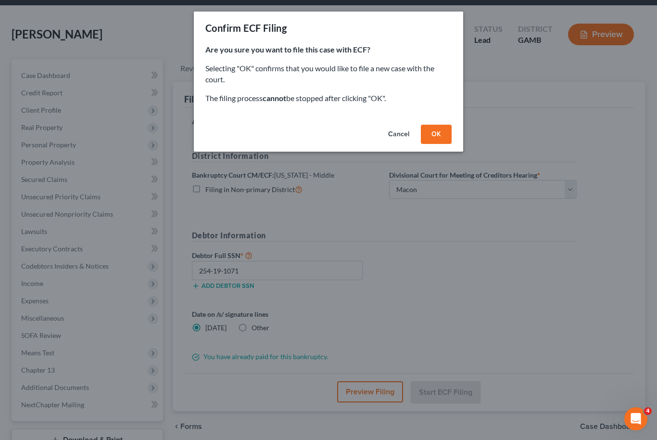
click at [439, 130] on button "OK" at bounding box center [436, 134] width 31 height 19
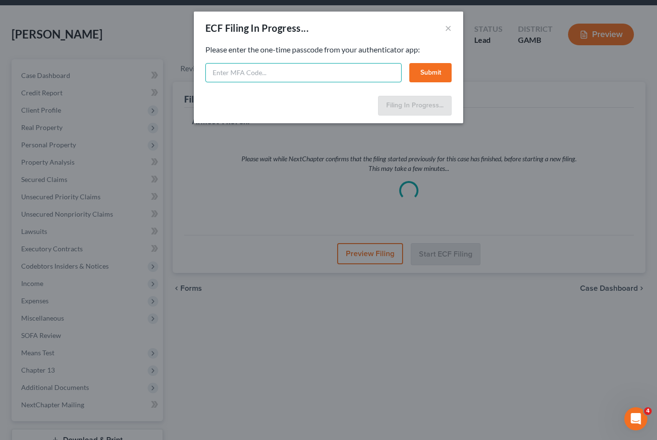
click at [331, 71] on input "text" at bounding box center [303, 72] width 196 height 19
type input "398197"
click at [438, 74] on button "Submit" at bounding box center [430, 72] width 42 height 19
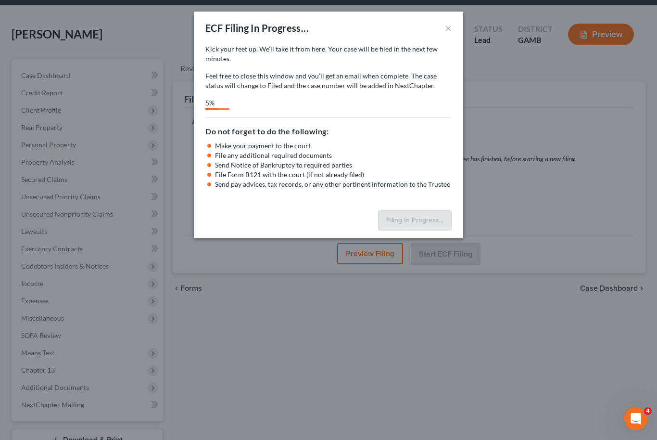
select select "4"
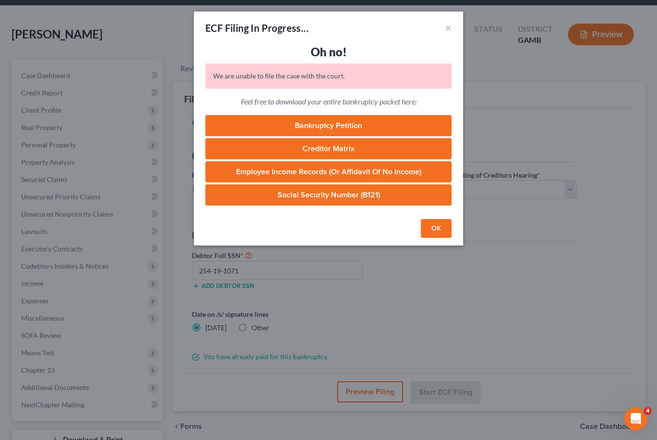
click at [436, 220] on button "OK" at bounding box center [436, 228] width 31 height 19
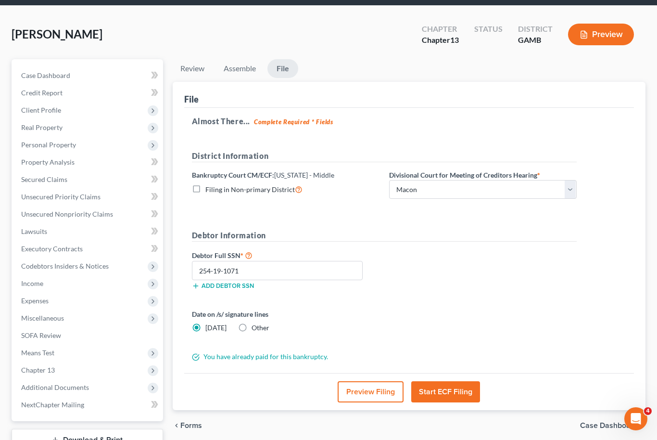
click at [464, 393] on button "Start ECF Filing" at bounding box center [445, 391] width 69 height 21
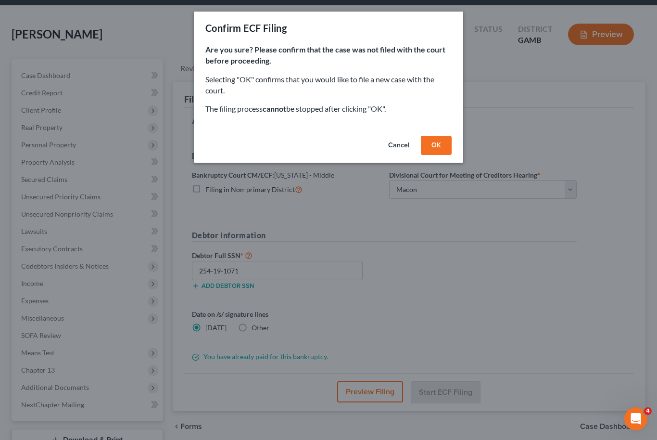
click at [433, 144] on button "OK" at bounding box center [436, 145] width 31 height 19
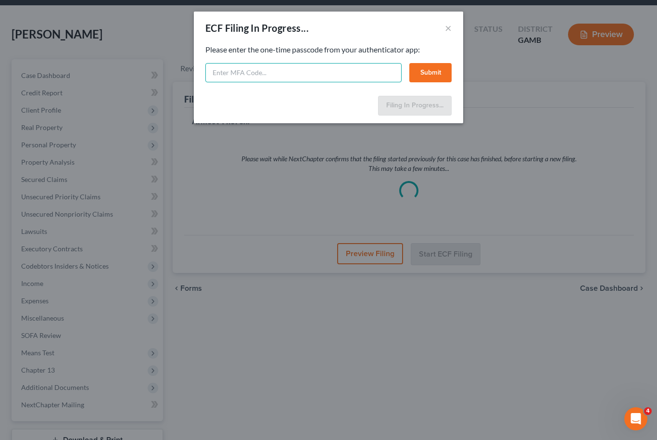
click at [307, 72] on input "text" at bounding box center [303, 72] width 196 height 19
type input "919775"
click at [436, 70] on button "Submit" at bounding box center [430, 72] width 42 height 19
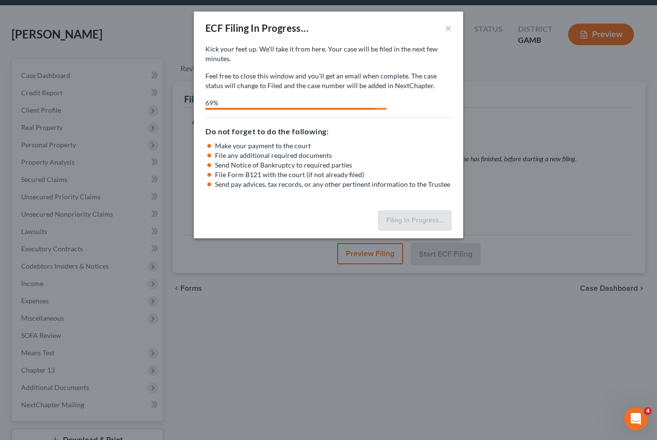
select select "4"
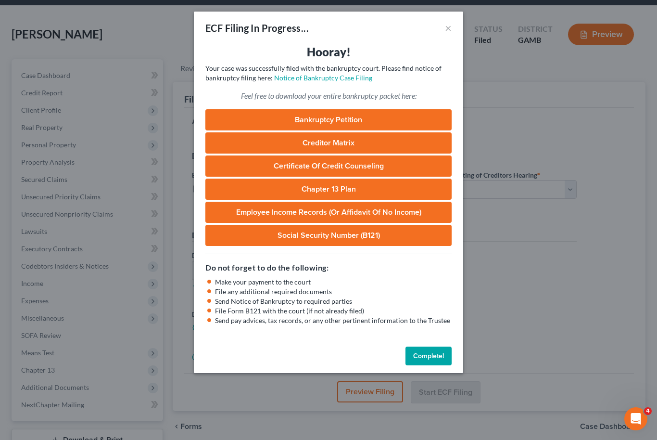
click at [440, 350] on button "Complete!" at bounding box center [428, 355] width 46 height 19
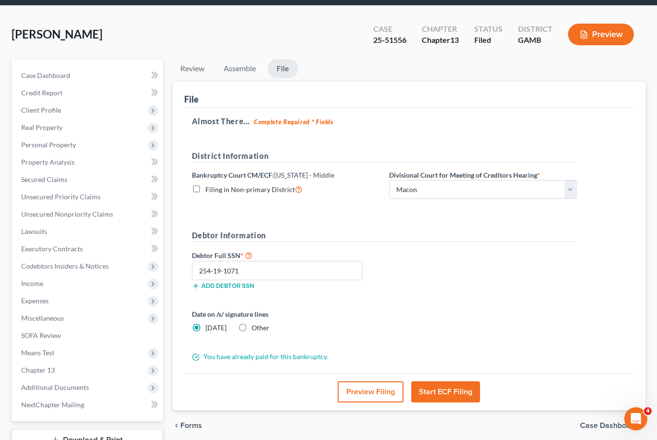
scroll to position [0, 0]
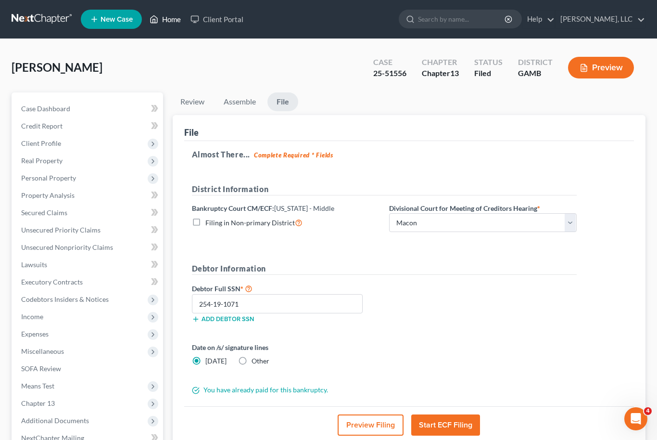
click at [171, 21] on link "Home" at bounding box center [165, 19] width 41 height 17
